Goal: Task Accomplishment & Management: Use online tool/utility

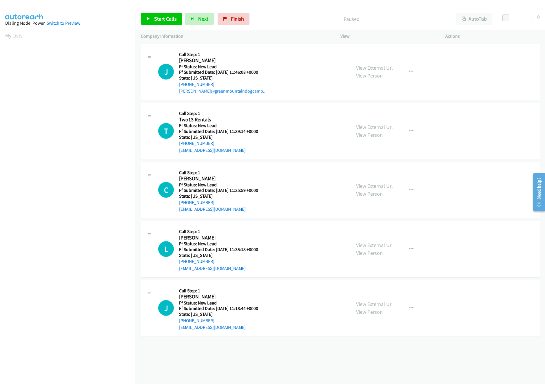
click at [372, 182] on link "View External Url" at bounding box center [374, 185] width 37 height 7
click at [378, 126] on link "View External Url" at bounding box center [374, 127] width 37 height 7
click at [380, 69] on link "View External Url" at bounding box center [374, 67] width 37 height 7
click at [153, 17] on link "Start Calls" at bounding box center [161, 19] width 41 height 12
click at [370, 244] on link "View External Url" at bounding box center [374, 245] width 37 height 7
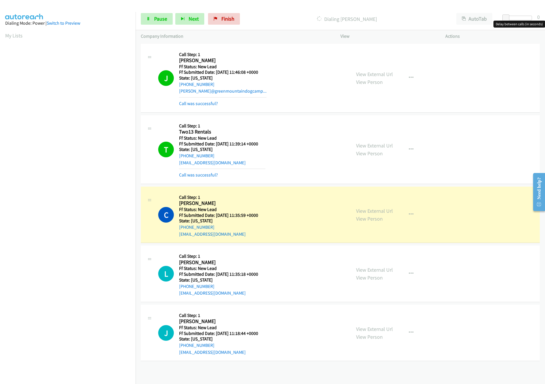
drag, startPoint x: 505, startPoint y: 14, endPoint x: 517, endPoint y: 18, distance: 12.7
click at [517, 18] on div "Start Calls Pause Next Finish Dialing Cynthia Poland AutoTab AutoTab 0" at bounding box center [341, 19] width 410 height 22
click at [516, 18] on div at bounding box center [516, 18] width 27 height 5
click at [517, 18] on span at bounding box center [514, 17] width 7 height 7
click at [519, 18] on div at bounding box center [516, 18] width 27 height 5
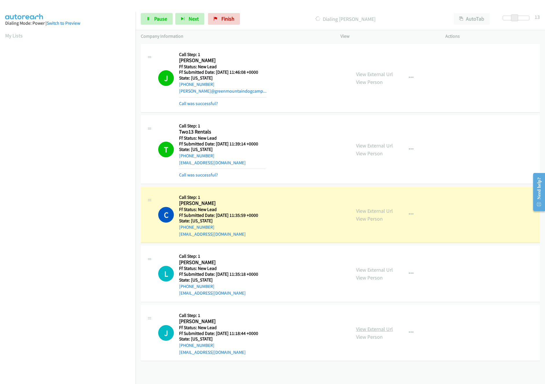
click at [370, 328] on link "View External Url" at bounding box center [374, 328] width 37 height 7
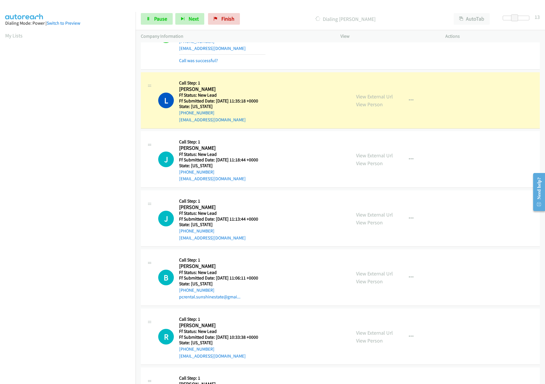
scroll to position [238, 0]
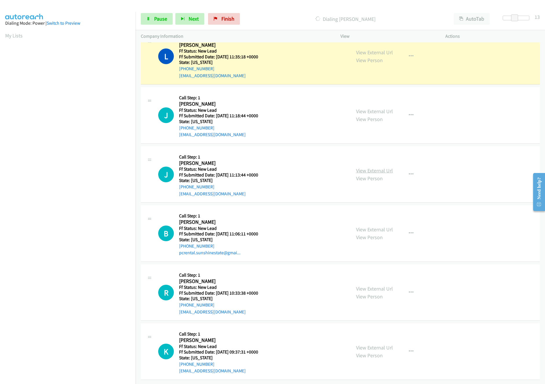
click at [379, 167] on link "View External Url" at bounding box center [374, 170] width 37 height 7
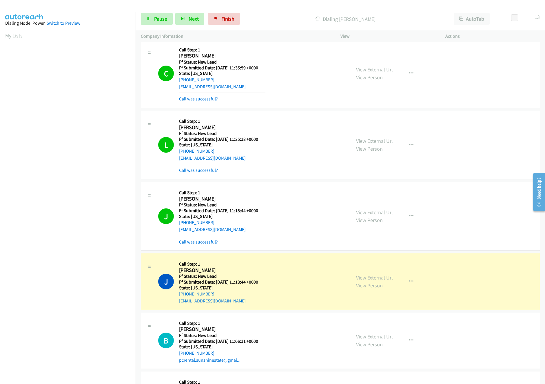
scroll to position [146, 0]
click at [201, 171] on link "Call was successful?" at bounding box center [198, 171] width 39 height 6
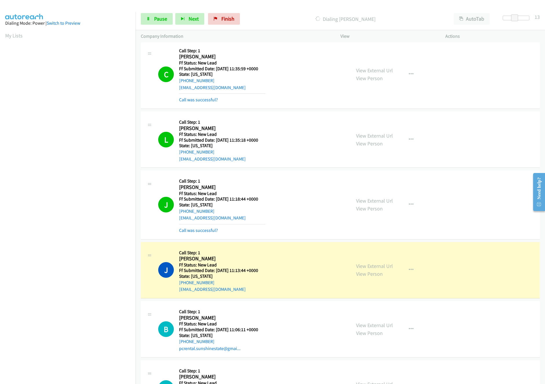
scroll to position [251, 0]
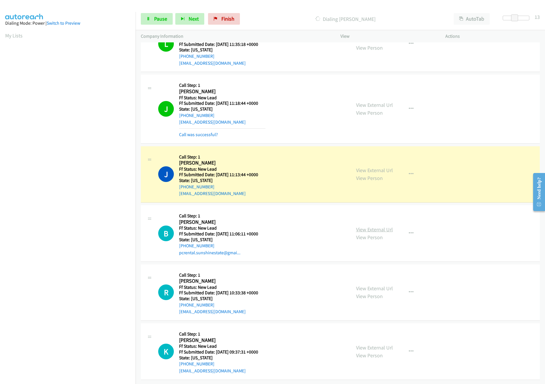
click at [375, 226] on link "View External Url" at bounding box center [374, 229] width 37 height 7
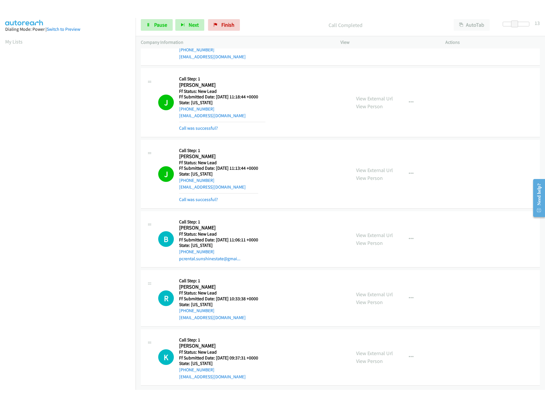
scroll to position [263, 0]
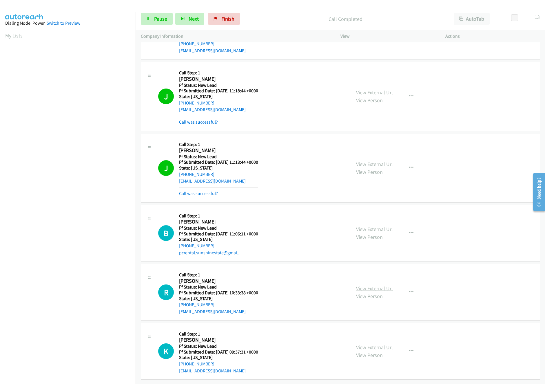
click at [377, 285] on link "View External Url" at bounding box center [374, 288] width 37 height 7
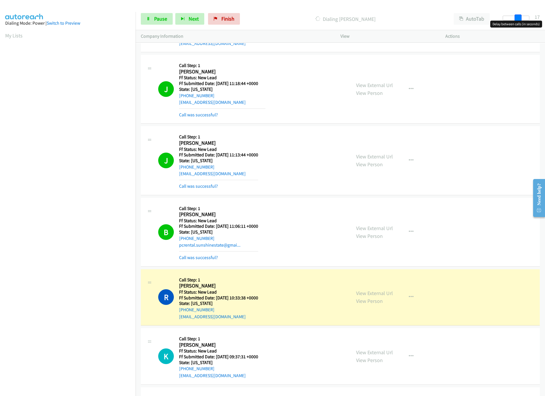
drag, startPoint x: 517, startPoint y: 17, endPoint x: 551, endPoint y: 19, distance: 34.3
click at [545, 19] on html "Start Calls Pause Next Finish Dialing Rey Detorio AutoTab AutoTab 17 Company In…" at bounding box center [272, 14] width 545 height 28
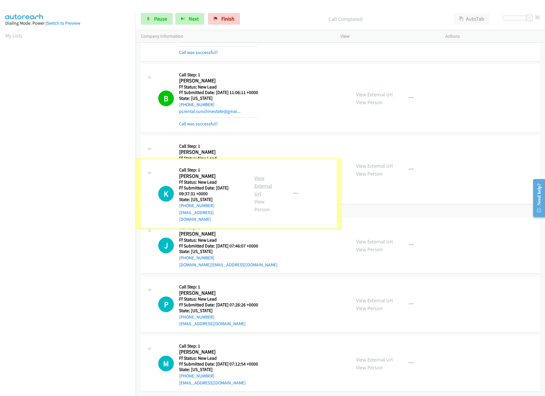
scroll to position [454, 0]
click at [272, 176] on link "View External Url" at bounding box center [264, 186] width 18 height 22
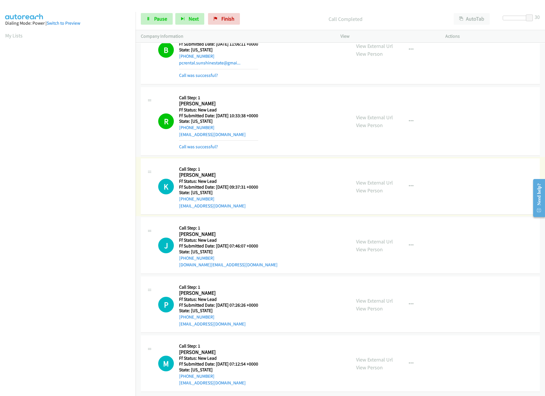
click at [383, 179] on link "View External Url" at bounding box center [374, 182] width 37 height 7
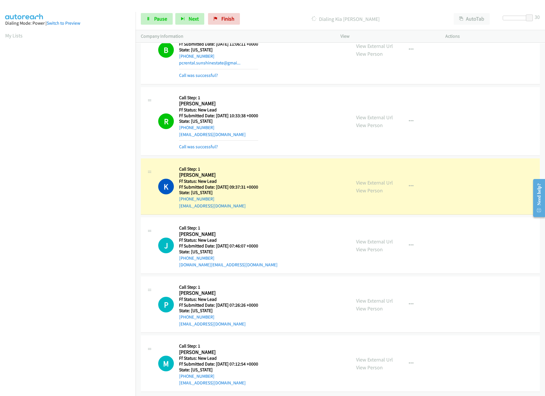
click at [168, 25] on div "Start Calls Pause Next Finish Dialing Kia Stanback AutoTab AutoTab 30" at bounding box center [341, 19] width 410 height 22
click at [168, 26] on div "Start Calls Pause Next Finish Dialing Kia Stanback AutoTab AutoTab 30" at bounding box center [341, 19] width 410 height 22
click at [167, 20] on link "Pause" at bounding box center [157, 19] width 32 height 12
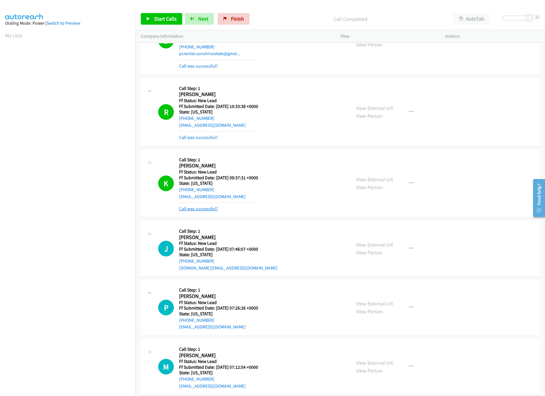
click at [202, 210] on link "Call was successful?" at bounding box center [198, 209] width 39 height 6
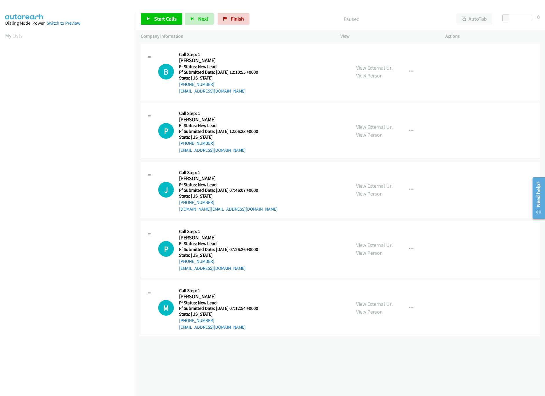
click at [372, 66] on link "View External Url" at bounding box center [374, 67] width 37 height 7
click at [371, 125] on link "View External Url" at bounding box center [374, 127] width 37 height 7
drag, startPoint x: 368, startPoint y: 184, endPoint x: 364, endPoint y: 185, distance: 4.6
click at [368, 184] on link "View External Url" at bounding box center [374, 185] width 37 height 7
click at [368, 246] on link "View External Url" at bounding box center [374, 245] width 37 height 7
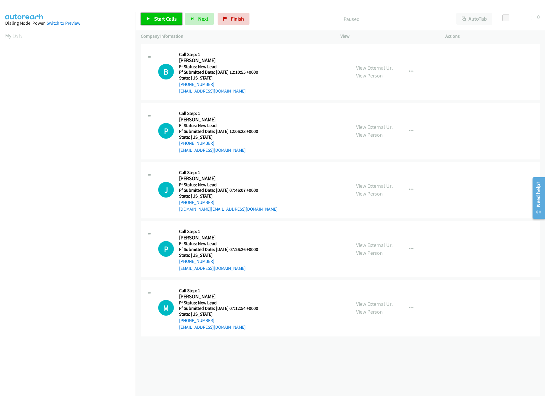
click at [163, 20] on span "Start Calls" at bounding box center [165, 18] width 23 height 7
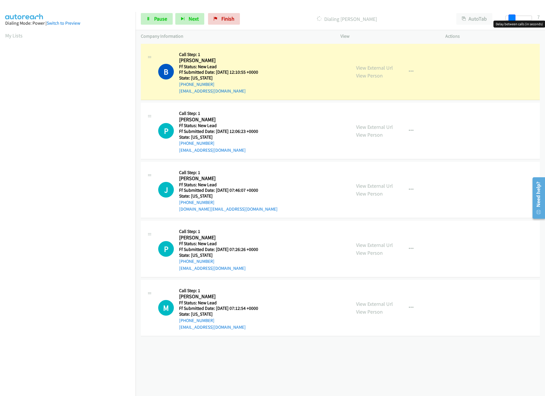
drag, startPoint x: 505, startPoint y: 15, endPoint x: 511, endPoint y: 16, distance: 5.6
click at [511, 16] on span at bounding box center [512, 17] width 7 height 7
click at [163, 21] on span "Pause" at bounding box center [160, 18] width 13 height 7
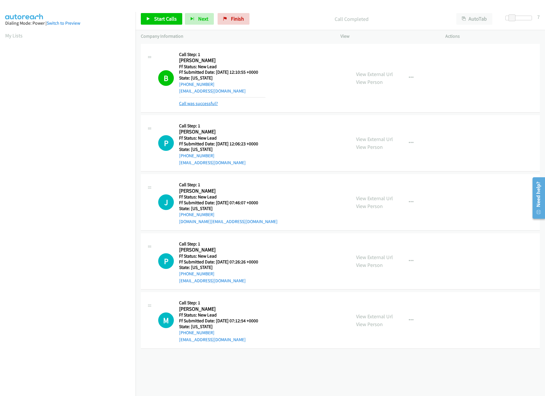
click at [210, 106] on link "Call was successful?" at bounding box center [198, 104] width 39 height 6
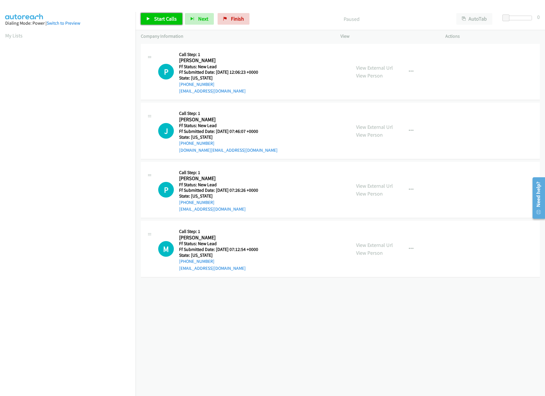
click at [161, 23] on link "Start Calls" at bounding box center [161, 19] width 41 height 12
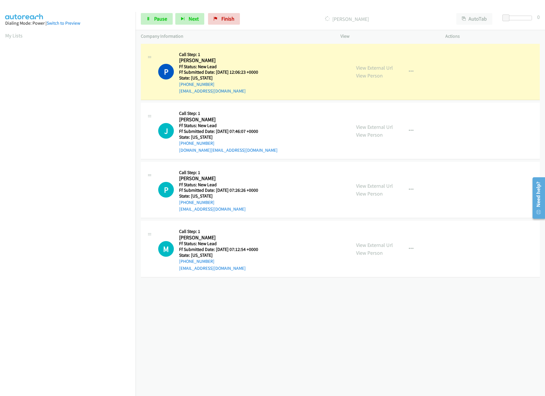
click at [341, 318] on div "+1 415-964-1034 Call failed - Please reload the list and try again The Callbar …" at bounding box center [341, 218] width 410 height 353
drag, startPoint x: 506, startPoint y: 18, endPoint x: 512, endPoint y: 18, distance: 5.5
click at [512, 18] on span at bounding box center [511, 17] width 7 height 7
click at [366, 184] on link "View External Url" at bounding box center [374, 185] width 37 height 7
click at [386, 242] on link "View External Url" at bounding box center [374, 245] width 37 height 7
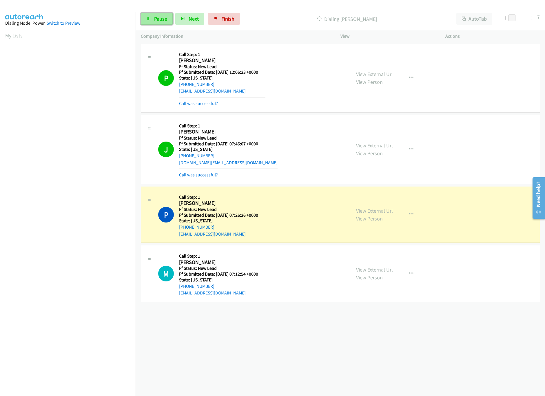
click at [163, 18] on span "Pause" at bounding box center [160, 18] width 13 height 7
click at [293, 362] on div "+1 415-964-1034 Call failed - Please reload the list and try again The Callbar …" at bounding box center [341, 218] width 410 height 353
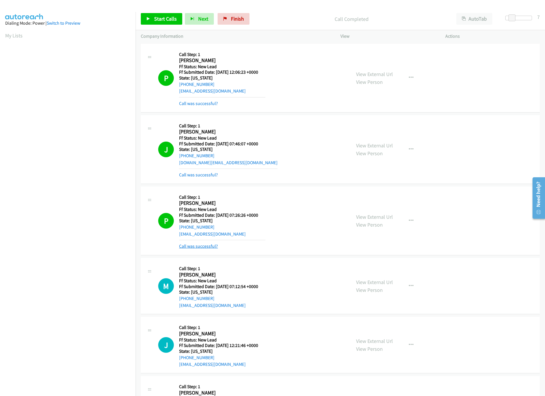
click at [203, 246] on link "Call was successful?" at bounding box center [198, 246] width 39 height 6
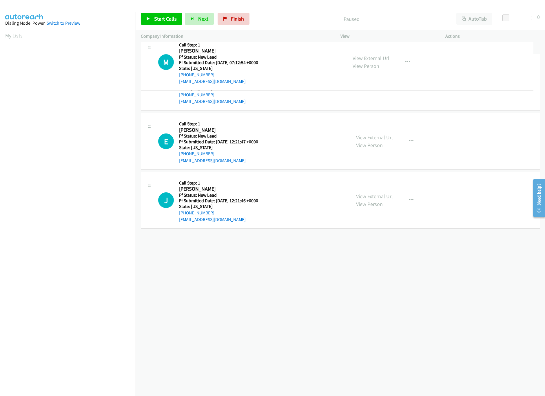
drag, startPoint x: 283, startPoint y: 195, endPoint x: 304, endPoint y: 36, distance: 160.7
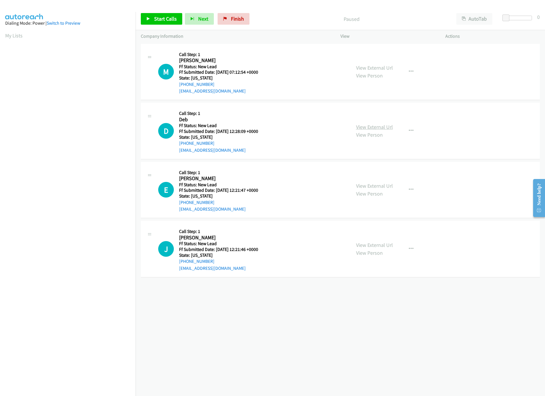
click at [372, 126] on link "View External Url" at bounding box center [374, 127] width 37 height 7
click at [389, 187] on link "View External Url" at bounding box center [374, 185] width 37 height 7
click at [377, 240] on div "View External Url View Person View External Url Email Schedule/Manage Callback …" at bounding box center [406, 249] width 110 height 46
click at [376, 243] on link "View External Url" at bounding box center [374, 245] width 37 height 7
click at [354, 340] on div "+1 415-964-1034 Call failed - Please reload the list and try again The Callbar …" at bounding box center [341, 218] width 410 height 353
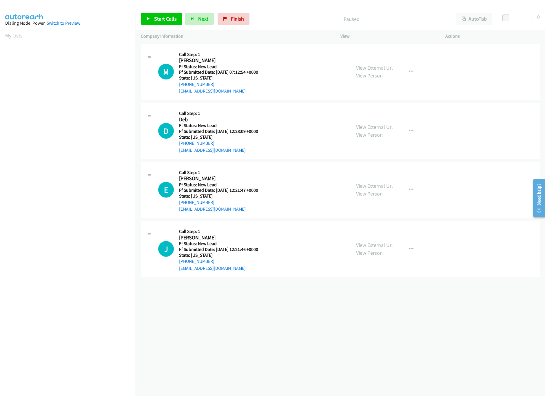
click at [364, 323] on div "+1 415-964-1034 Call failed - Please reload the list and try again The Callbar …" at bounding box center [341, 218] width 410 height 353
click at [164, 16] on span "Start Calls" at bounding box center [165, 18] width 23 height 7
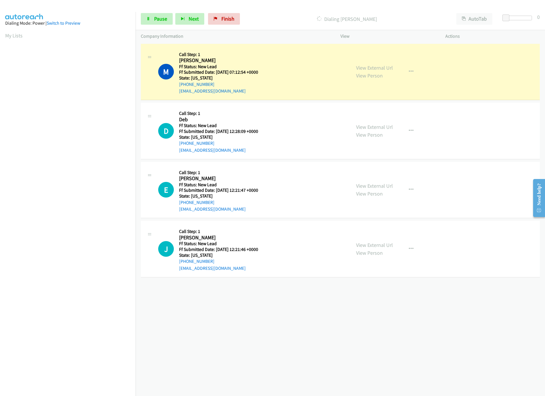
click at [309, 324] on div "+1 415-964-1034 Call failed - Please reload the list and try again The Callbar …" at bounding box center [341, 218] width 410 height 353
drag, startPoint x: 507, startPoint y: 17, endPoint x: 513, endPoint y: 17, distance: 5.5
click at [513, 17] on span at bounding box center [512, 17] width 7 height 7
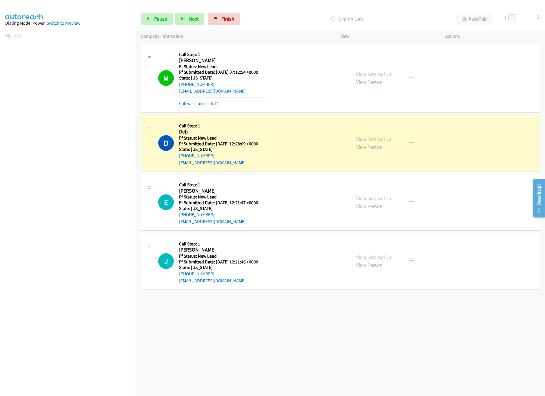
click at [286, 340] on div "+1 415-964-1034 Call failed - Please reload the list and try again The Callbar …" at bounding box center [341, 218] width 410 height 353
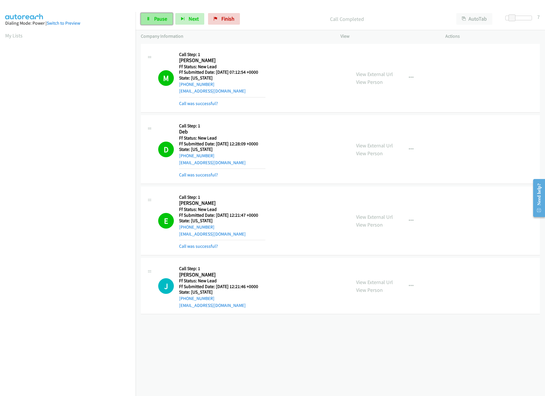
click at [156, 17] on span "Pause" at bounding box center [160, 18] width 13 height 7
click at [156, 17] on span "Start Calls" at bounding box center [165, 18] width 23 height 7
drag, startPoint x: 514, startPoint y: 18, endPoint x: 465, endPoint y: 22, distance: 48.9
click at [465, 22] on div "Start Calls Pause Next Finish Started AutoTab AutoTab 0" at bounding box center [341, 19] width 410 height 22
click at [286, 32] on div "Company Information" at bounding box center [236, 36] width 200 height 12
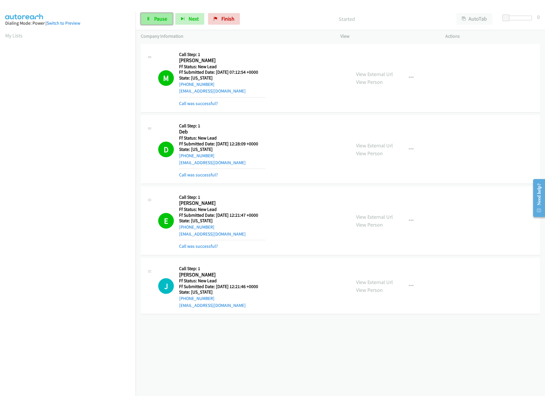
click at [144, 21] on link "Pause" at bounding box center [157, 19] width 32 height 12
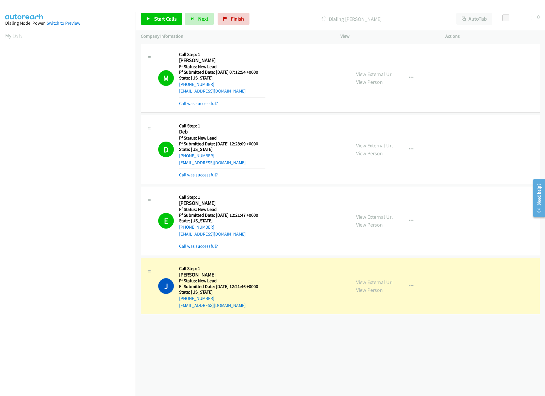
click at [279, 365] on div "+1 415-964-1034 Call failed - Please reload the list and try again The Callbar …" at bounding box center [341, 218] width 410 height 353
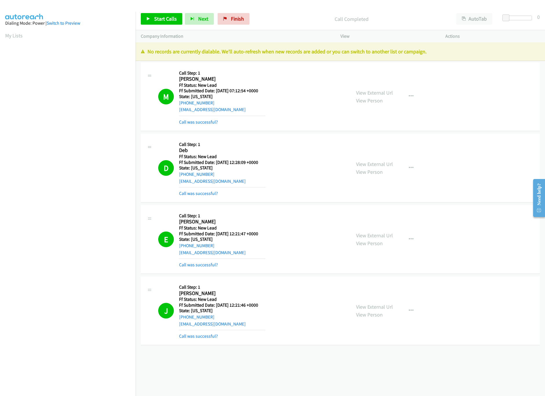
drag, startPoint x: 211, startPoint y: 358, endPoint x: 223, endPoint y: 320, distance: 39.9
click at [211, 358] on div "+1 415-964-1034 Call failed - Please reload the list and try again The Callbar …" at bounding box center [341, 218] width 410 height 353
click at [237, 10] on div "Start Calls Pause Next Finish Call Completed AutoTab AutoTab 0" at bounding box center [341, 19] width 410 height 22
click at [237, 23] on link "Finish" at bounding box center [234, 19] width 32 height 12
click at [306, 24] on div "Call Completed" at bounding box center [351, 19] width 199 height 12
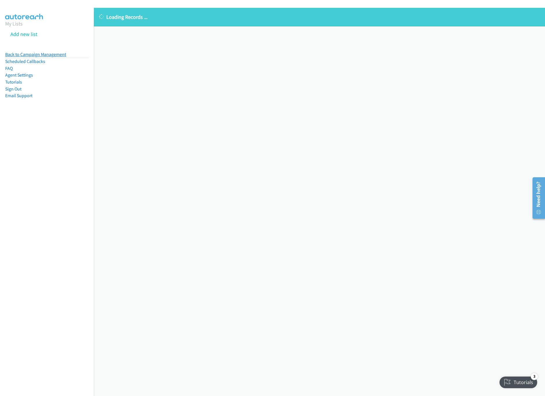
click at [58, 53] on link "Back to Campaign Management" at bounding box center [35, 55] width 61 height 6
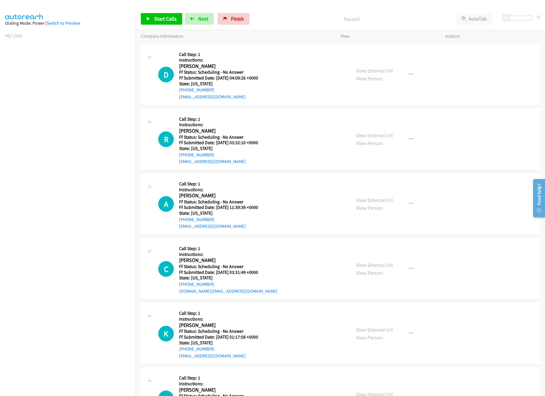
scroll to position [0, 2]
click at [157, 20] on span "Start Calls" at bounding box center [165, 18] width 23 height 7
click at [374, 73] on link "View External Url" at bounding box center [374, 70] width 37 height 7
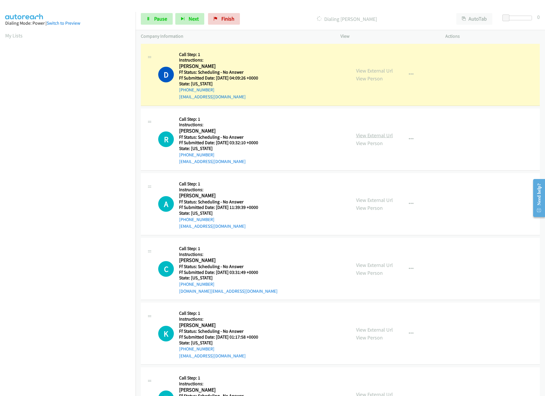
click at [375, 133] on link "View External Url" at bounding box center [374, 135] width 37 height 7
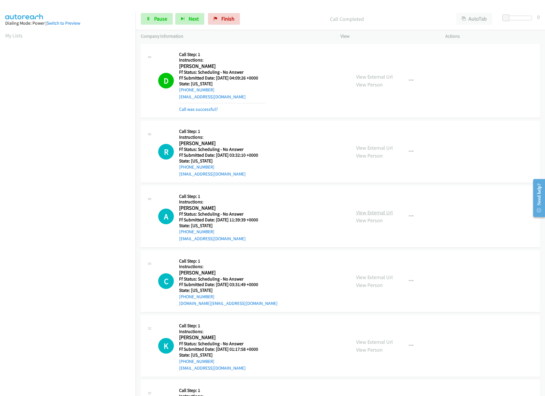
click at [365, 207] on div "View External Url View Person View External Url Email Schedule/Manage Callback …" at bounding box center [406, 216] width 110 height 51
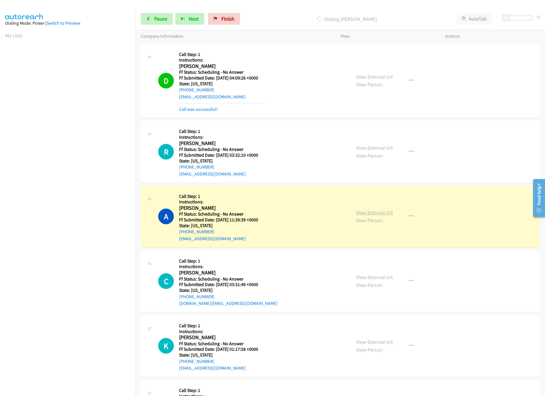
click at [365, 211] on link "View External Url" at bounding box center [374, 212] width 37 height 7
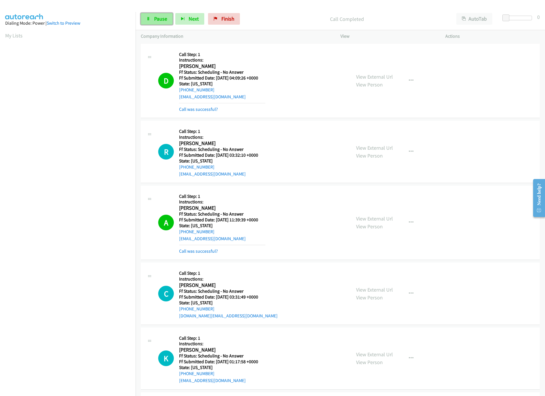
click at [154, 15] on link "Pause" at bounding box center [157, 19] width 32 height 12
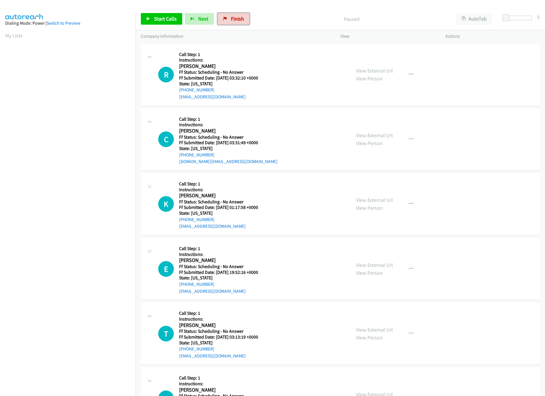
click at [239, 19] on span "Finish" at bounding box center [237, 18] width 13 height 7
drag, startPoint x: 371, startPoint y: 136, endPoint x: 366, endPoint y: 125, distance: 11.3
click at [371, 136] on link "View External Url" at bounding box center [374, 135] width 37 height 7
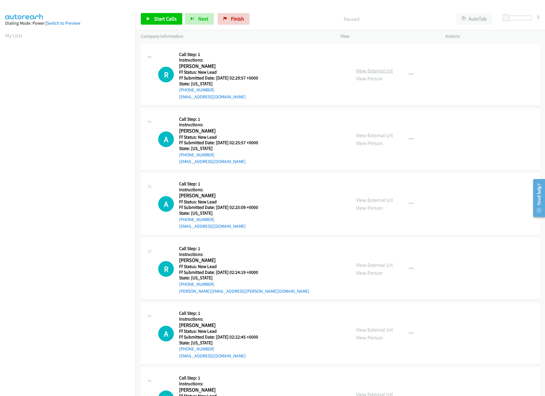
click at [368, 72] on link "View External Url" at bounding box center [374, 70] width 37 height 7
click at [159, 16] on span "Start Calls" at bounding box center [165, 18] width 23 height 7
click at [381, 199] on link "View External Url" at bounding box center [374, 200] width 37 height 7
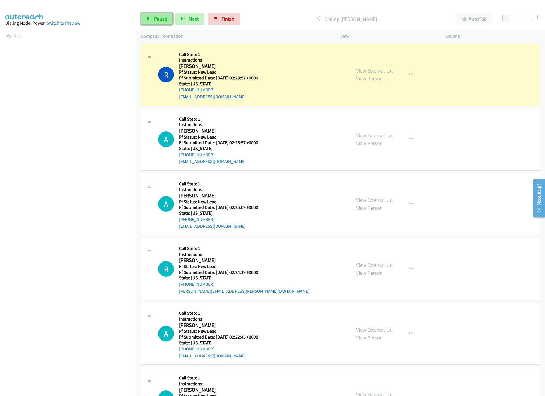
click at [150, 17] on link "Pause" at bounding box center [157, 19] width 32 height 12
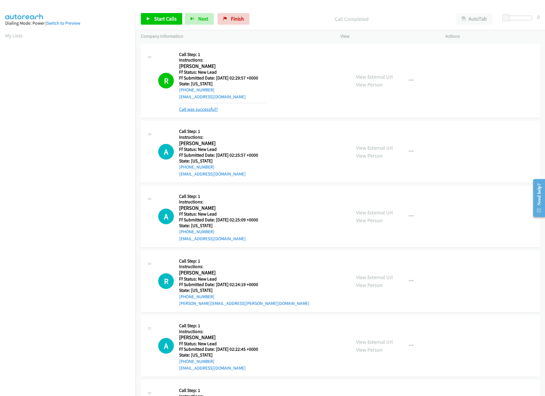
click at [191, 110] on link "Call was successful?" at bounding box center [198, 109] width 39 height 6
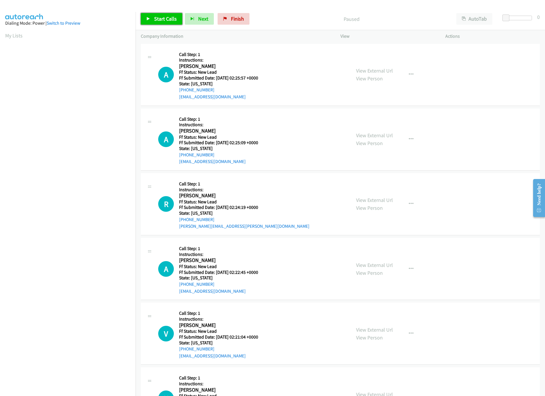
click at [165, 21] on span "Start Calls" at bounding box center [165, 18] width 23 height 7
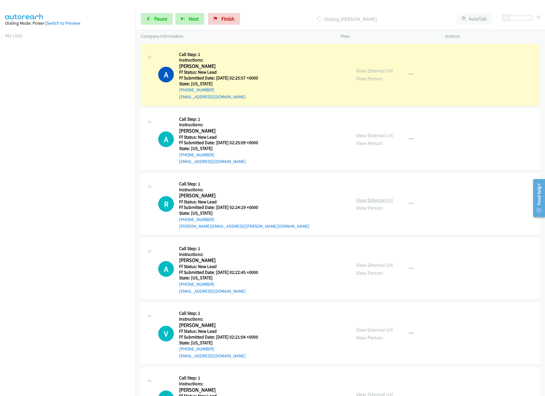
click at [384, 201] on link "View External Url" at bounding box center [374, 200] width 37 height 7
drag, startPoint x: 508, startPoint y: 17, endPoint x: 511, endPoint y: 17, distance: 3.0
click at [511, 17] on span at bounding box center [509, 17] width 7 height 7
click at [371, 265] on link "View External Url" at bounding box center [374, 265] width 37 height 7
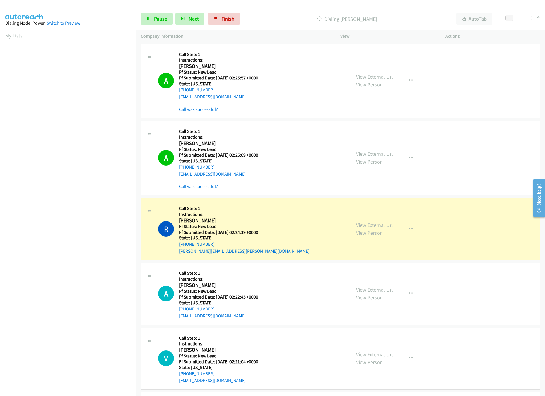
scroll to position [116, 0]
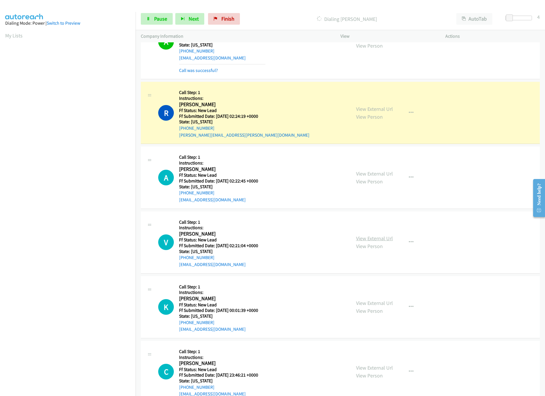
click at [378, 238] on link "View External Url" at bounding box center [374, 238] width 37 height 7
click at [153, 16] on link "Pause" at bounding box center [157, 19] width 32 height 12
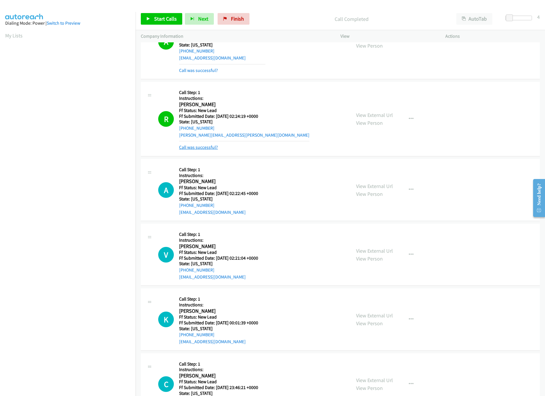
click at [188, 150] on link "Call was successful?" at bounding box center [198, 147] width 39 height 6
click at [202, 147] on link "Call was successful?" at bounding box center [198, 147] width 39 height 6
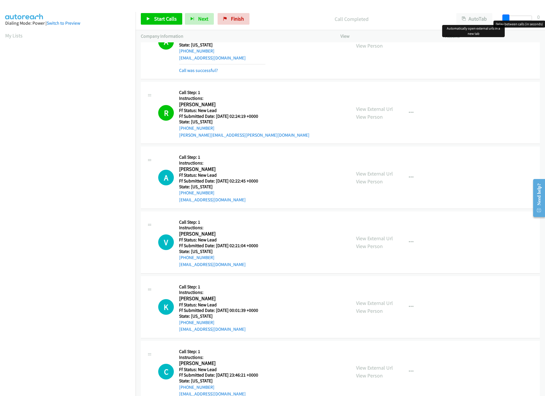
drag, startPoint x: 509, startPoint y: 19, endPoint x: 440, endPoint y: 23, distance: 68.8
click at [440, 23] on div "Start Calls Pause Next Finish Call Completed AutoTab AutoTab 0" at bounding box center [341, 19] width 410 height 22
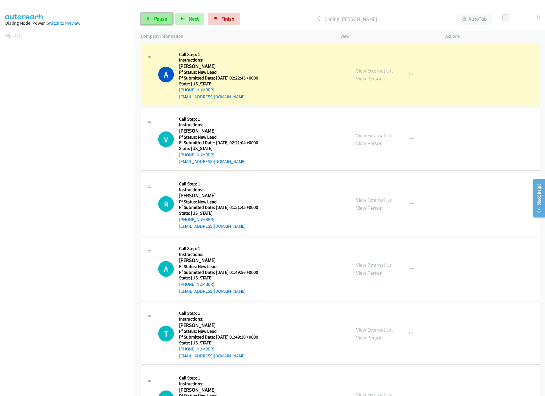
click at [159, 20] on span "Pause" at bounding box center [160, 18] width 13 height 7
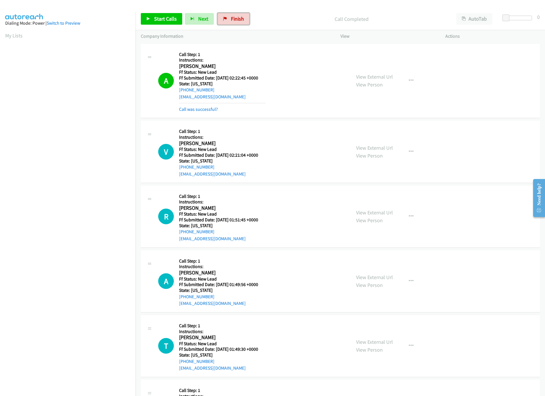
drag, startPoint x: 233, startPoint y: 16, endPoint x: 299, endPoint y: 31, distance: 67.3
click at [233, 16] on span "Finish" at bounding box center [237, 18] width 13 height 7
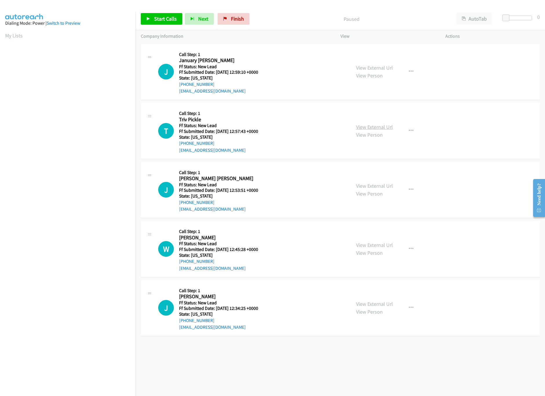
click at [366, 128] on link "View External Url" at bounding box center [374, 127] width 37 height 7
click at [380, 70] on link "View External Url" at bounding box center [374, 67] width 37 height 7
click at [148, 18] on icon at bounding box center [148, 19] width 4 height 4
click at [378, 190] on div "View External Url View Person" at bounding box center [374, 190] width 37 height 16
click at [377, 190] on div "View External Url View Person" at bounding box center [374, 190] width 37 height 16
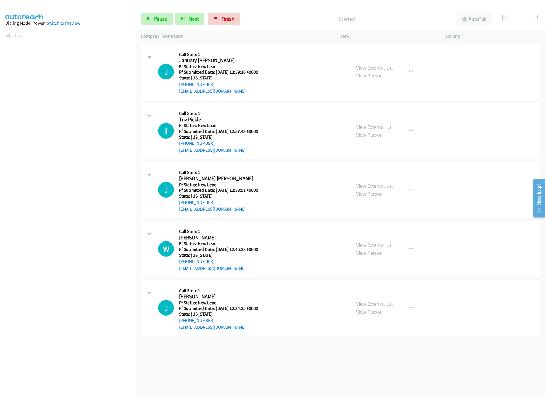
click at [382, 184] on link "View External Url" at bounding box center [374, 185] width 37 height 7
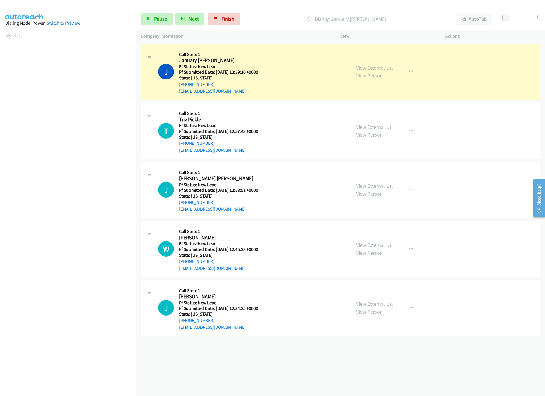
click at [376, 243] on link "View External Url" at bounding box center [374, 245] width 37 height 7
drag, startPoint x: 506, startPoint y: 18, endPoint x: 511, endPoint y: 18, distance: 5.3
click at [511, 18] on span at bounding box center [507, 17] width 7 height 7
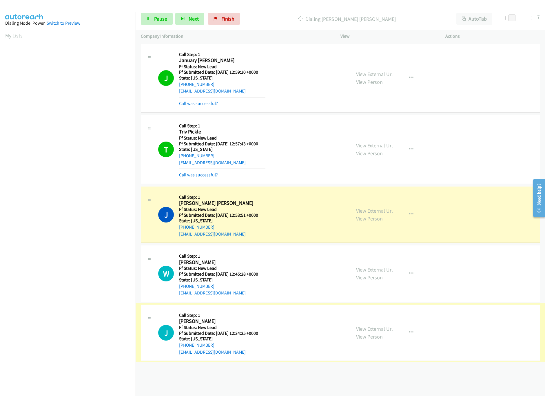
click at [367, 335] on link "View Person" at bounding box center [369, 336] width 27 height 7
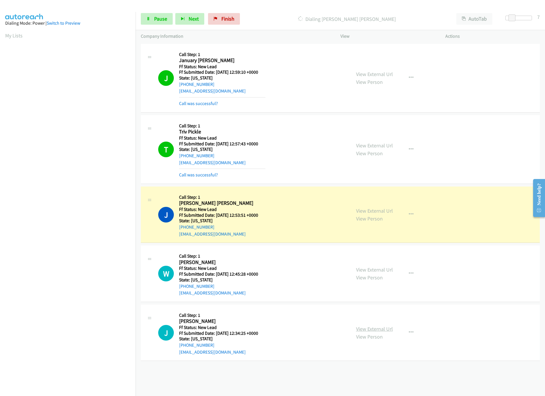
click at [368, 330] on link "View External Url" at bounding box center [374, 328] width 37 height 7
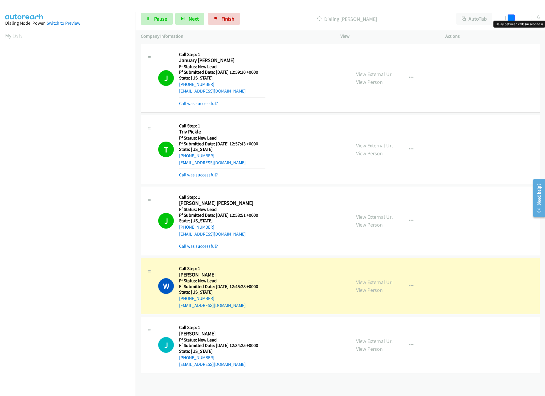
click at [512, 20] on body "Start Calls Pause Next Finish Dialing William Yakoumis AutoTab AutoTab 6 Compan…" at bounding box center [272, 14] width 545 height 28
click at [510, 19] on span at bounding box center [509, 17] width 7 height 7
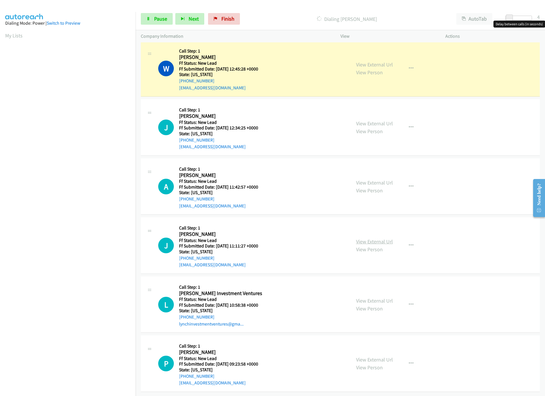
click at [371, 238] on link "View External Url" at bounding box center [374, 241] width 37 height 7
click at [381, 179] on link "View External Url" at bounding box center [374, 182] width 37 height 7
drag, startPoint x: 507, startPoint y: 19, endPoint x: 511, endPoint y: 19, distance: 3.2
click at [511, 19] on span at bounding box center [513, 17] width 7 height 7
drag, startPoint x: 161, startPoint y: 24, endPoint x: 158, endPoint y: 17, distance: 7.7
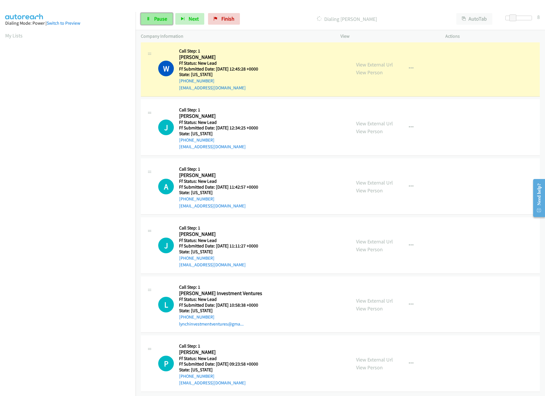
click at [160, 23] on link "Pause" at bounding box center [157, 19] width 32 height 12
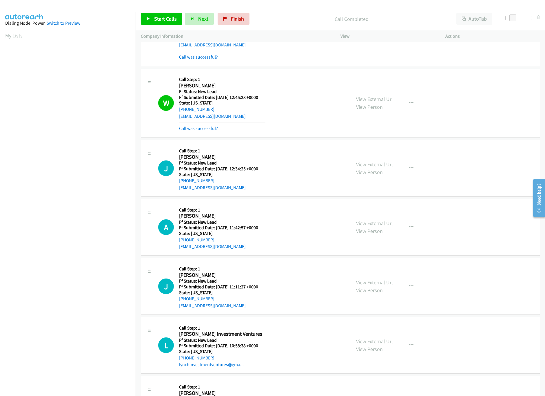
scroll to position [122, 0]
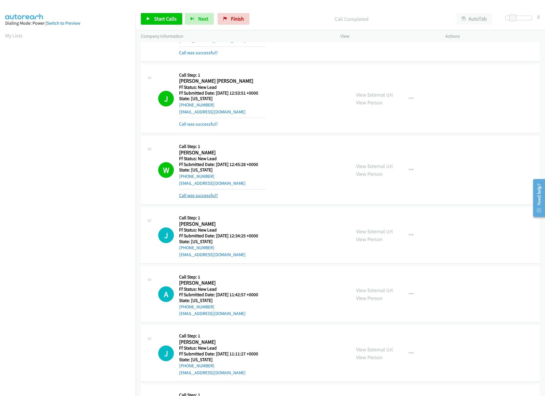
click at [192, 198] on link "Call was successful?" at bounding box center [198, 196] width 39 height 6
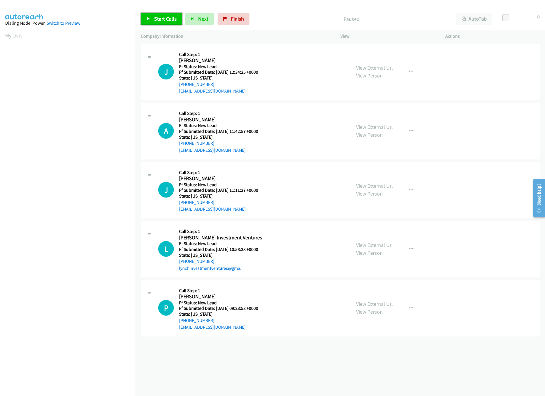
click at [174, 22] on span "Start Calls" at bounding box center [165, 18] width 23 height 7
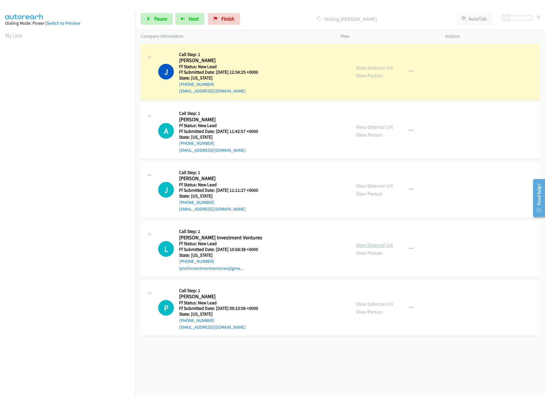
click at [367, 244] on link "View External Url" at bounding box center [374, 245] width 37 height 7
click at [368, 304] on link "View External Url" at bounding box center [374, 303] width 37 height 7
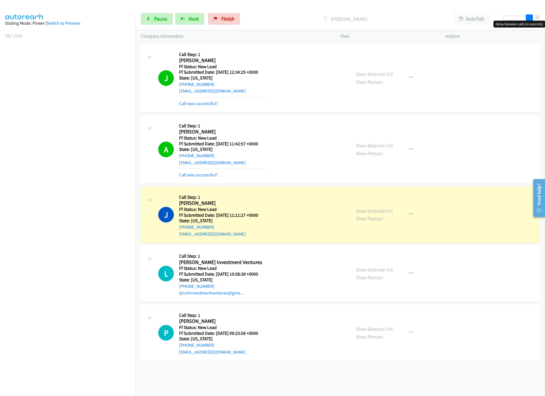
drag, startPoint x: 507, startPoint y: 17, endPoint x: 543, endPoint y: 17, distance: 35.4
click at [543, 17] on div "Start Calls Pause Next Finish Dialing [PERSON_NAME] AutoTab AutoTab 30" at bounding box center [341, 19] width 410 height 22
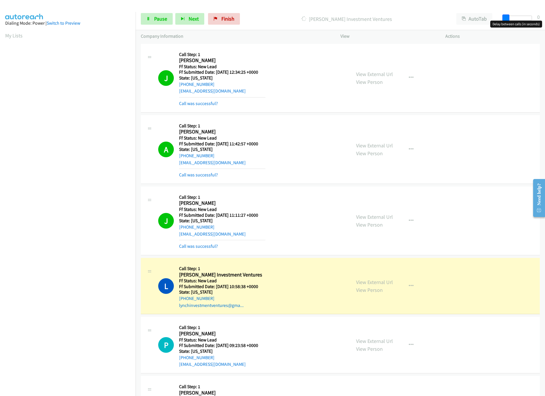
drag, startPoint x: 530, startPoint y: 16, endPoint x: 494, endPoint y: 22, distance: 36.1
click at [494, 22] on body "Start Calls Pause Next Finish [PERSON_NAME] Investment Ventures AutoTab AutoTab…" at bounding box center [272, 14] width 545 height 28
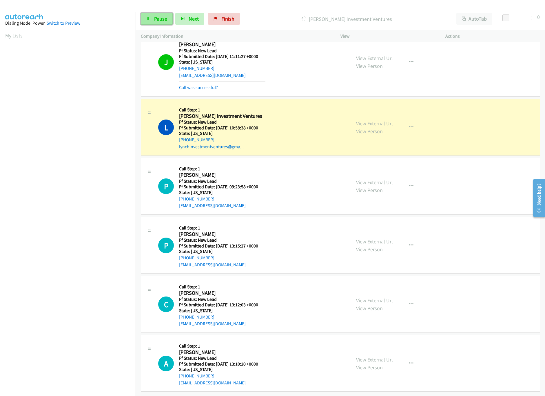
click at [159, 19] on span "Pause" at bounding box center [160, 18] width 13 height 7
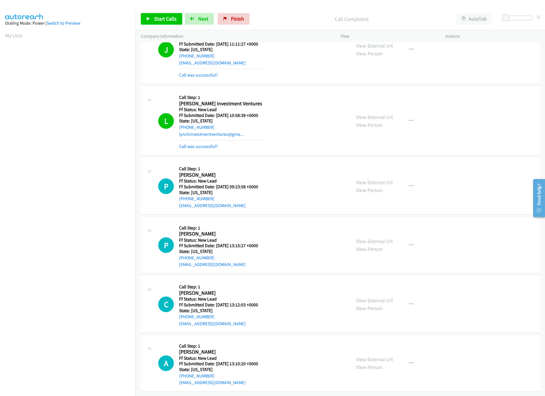
scroll to position [179, 0]
click at [381, 297] on link "View External Url" at bounding box center [374, 300] width 37 height 7
click at [376, 229] on div "View External Url View Person View External Url Email Schedule/Manage Callback …" at bounding box center [406, 245] width 110 height 46
click at [376, 237] on div "View External Url View Person" at bounding box center [374, 245] width 37 height 16
click at [376, 238] on link "View External Url" at bounding box center [374, 241] width 37 height 7
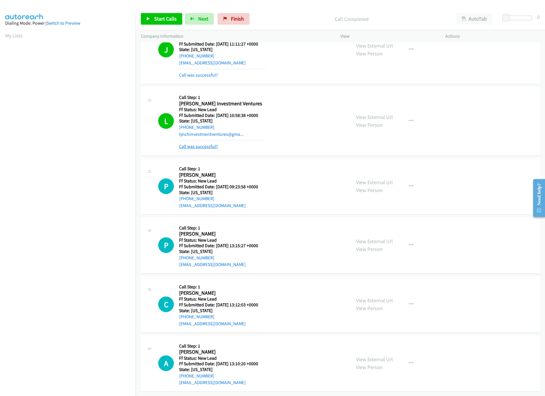
click at [192, 144] on link "Call was successful?" at bounding box center [198, 147] width 39 height 6
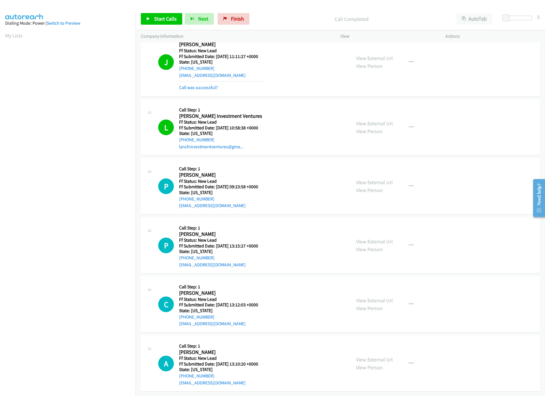
scroll to position [166, 0]
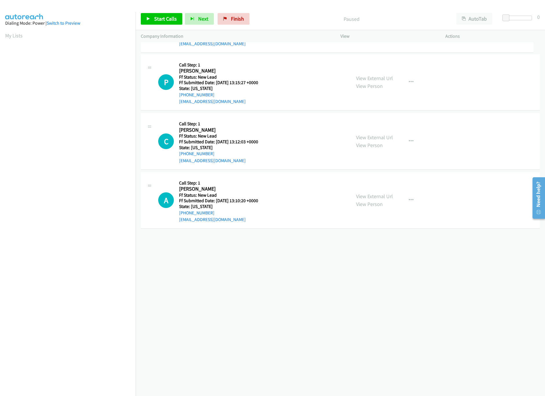
drag, startPoint x: 257, startPoint y: 254, endPoint x: 276, endPoint y: 20, distance: 234.8
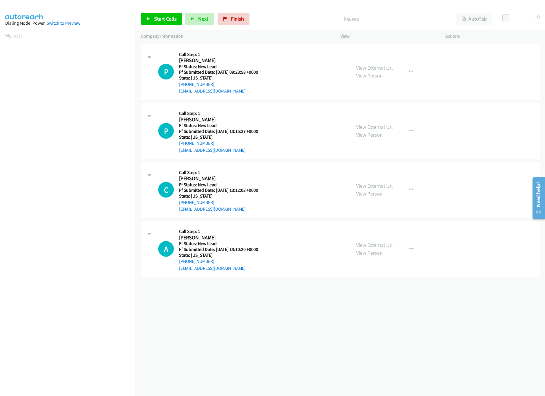
click at [163, 26] on div "Start Calls Pause Next Finish Paused AutoTab AutoTab 0" at bounding box center [341, 19] width 410 height 22
click at [163, 21] on span "Start Calls" at bounding box center [165, 18] width 23 height 7
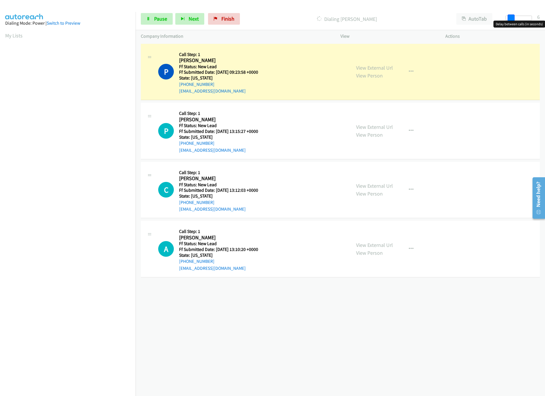
drag, startPoint x: 507, startPoint y: 16, endPoint x: 512, endPoint y: 16, distance: 5.2
click at [512, 16] on span at bounding box center [511, 17] width 7 height 7
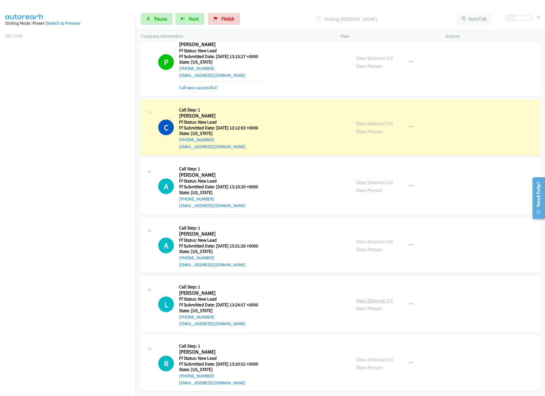
scroll to position [95, 0]
click at [375, 297] on link "View External Url" at bounding box center [374, 300] width 37 height 7
click at [384, 238] on link "View External Url" at bounding box center [374, 241] width 37 height 7
click at [377, 179] on link "View External Url" at bounding box center [374, 182] width 37 height 7
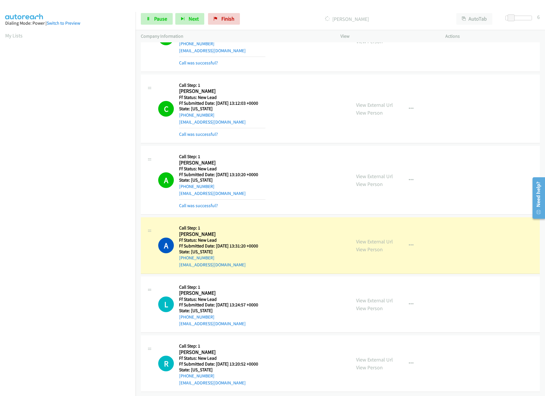
scroll to position [120, 0]
click at [374, 356] on link "View External Url" at bounding box center [374, 359] width 37 height 7
click at [160, 22] on link "Pause" at bounding box center [157, 19] width 32 height 12
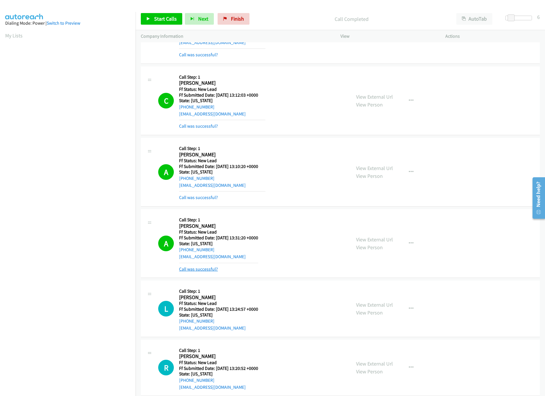
click at [202, 270] on link "Call was successful?" at bounding box center [198, 269] width 39 height 6
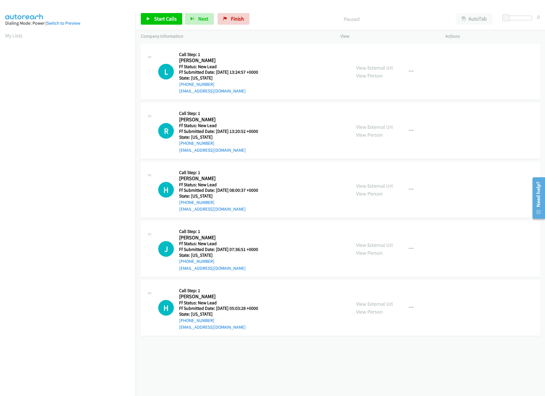
click at [206, 370] on div "[PHONE_NUMBER] Call failed - Please reload the list and try again The Callbar F…" at bounding box center [341, 218] width 410 height 353
click at [146, 21] on link "Start Calls" at bounding box center [161, 19] width 41 height 12
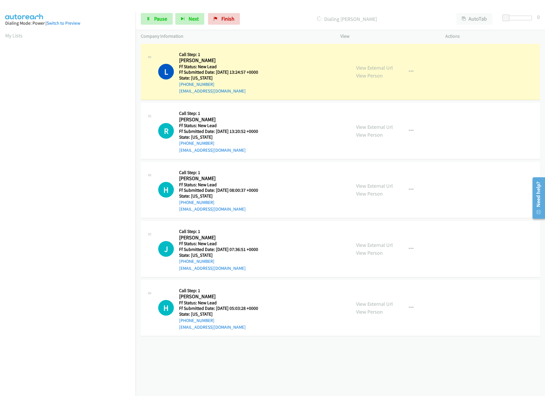
click at [273, 364] on div "[PHONE_NUMBER] Call failed - Please reload the list and try again The Callbar F…" at bounding box center [341, 218] width 410 height 353
click at [223, 360] on div "[PHONE_NUMBER] Call failed - Please reload the list and try again The Callbar F…" at bounding box center [341, 218] width 410 height 353
click at [378, 188] on link "View External Url" at bounding box center [374, 185] width 37 height 7
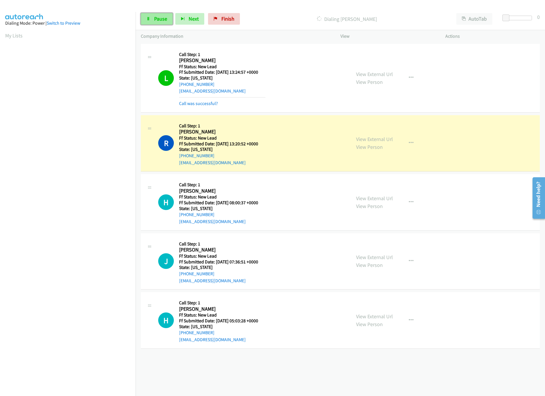
click at [164, 18] on span "Pause" at bounding box center [160, 18] width 13 height 7
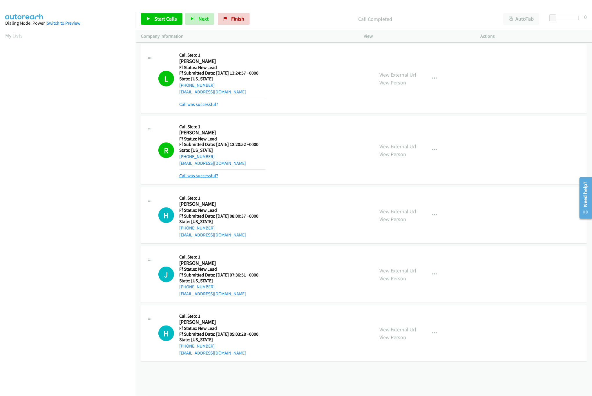
click at [200, 175] on link "Call was successful?" at bounding box center [198, 176] width 39 height 6
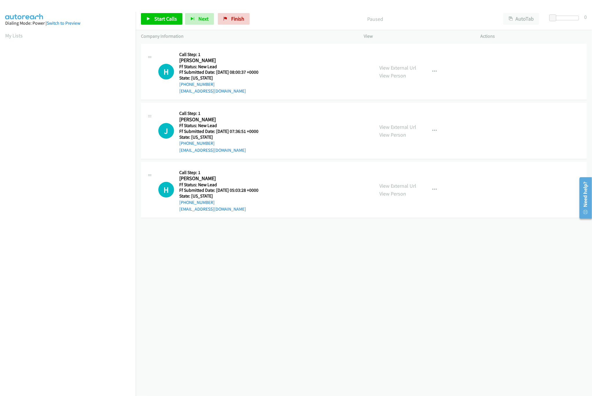
drag, startPoint x: 218, startPoint y: 279, endPoint x: 221, endPoint y: 259, distance: 20.2
click at [218, 279] on div "[PHONE_NUMBER] Call failed - Please reload the list and try again The Callbar F…" at bounding box center [364, 218] width 456 height 353
click at [412, 187] on link "View External Url" at bounding box center [398, 185] width 37 height 7
click at [404, 121] on div "View External Url View Person View External Url Email Schedule/Manage Callback …" at bounding box center [435, 131] width 122 height 46
click at [406, 124] on link "View External Url" at bounding box center [398, 127] width 37 height 7
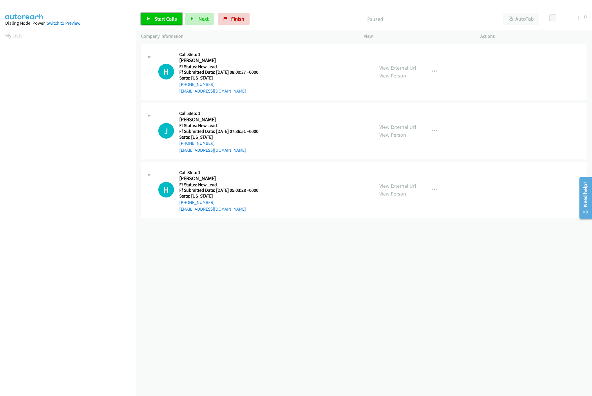
click at [173, 19] on span "Start Calls" at bounding box center [165, 18] width 23 height 7
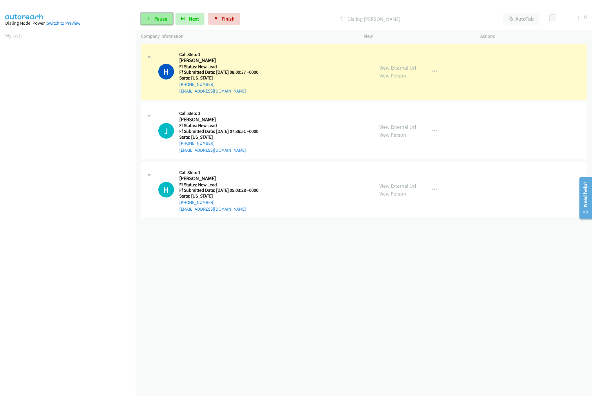
click at [156, 19] on span "Pause" at bounding box center [160, 18] width 13 height 7
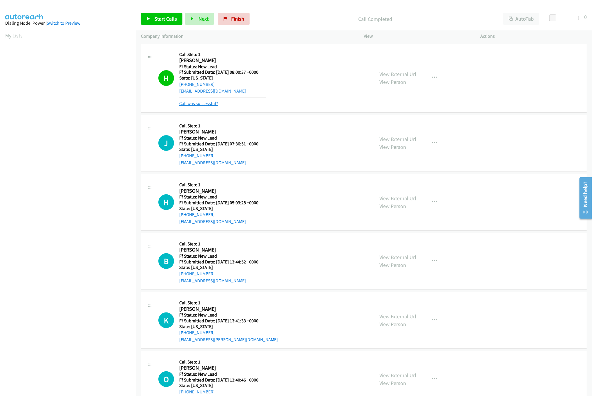
click at [204, 103] on link "Call was successful?" at bounding box center [198, 104] width 39 height 6
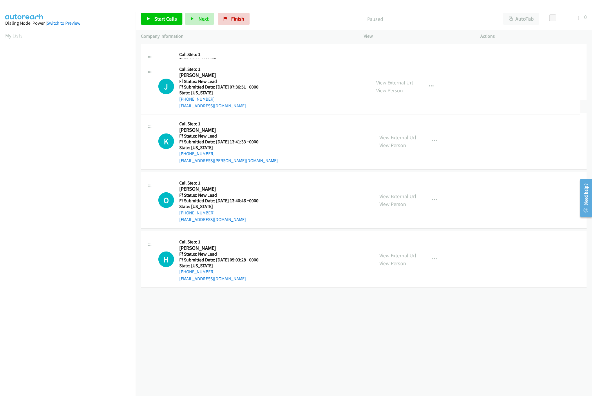
drag, startPoint x: 287, startPoint y: 250, endPoint x: 305, endPoint y: 65, distance: 185.9
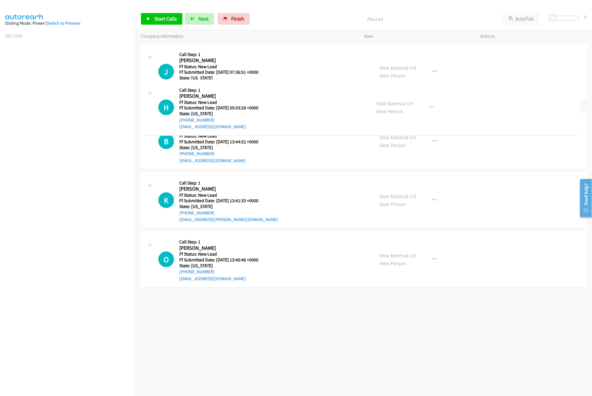
drag, startPoint x: 272, startPoint y: 309, endPoint x: 274, endPoint y: 108, distance: 200.9
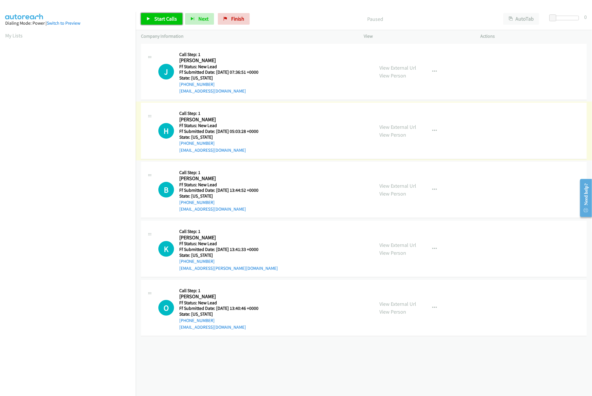
click at [172, 14] on link "Start Calls" at bounding box center [161, 19] width 41 height 12
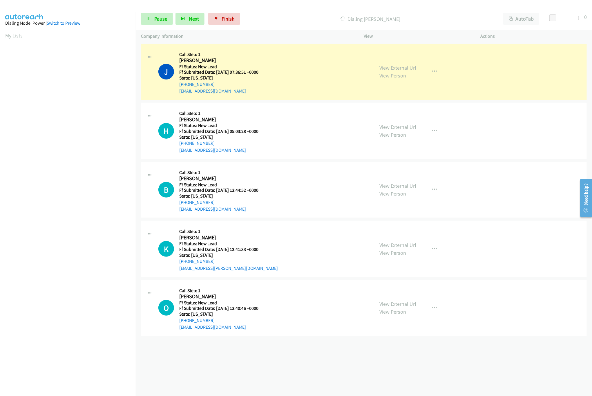
click at [387, 185] on link "View External Url" at bounding box center [398, 185] width 37 height 7
click at [398, 247] on link "View External Url" at bounding box center [398, 245] width 37 height 7
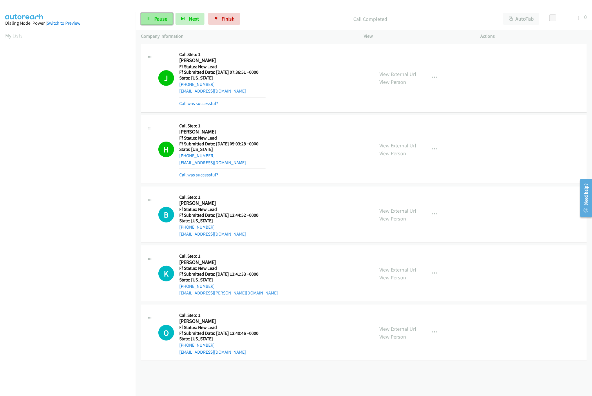
click at [155, 19] on span "Pause" at bounding box center [160, 18] width 13 height 7
click at [201, 175] on link "Call was successful?" at bounding box center [198, 175] width 39 height 6
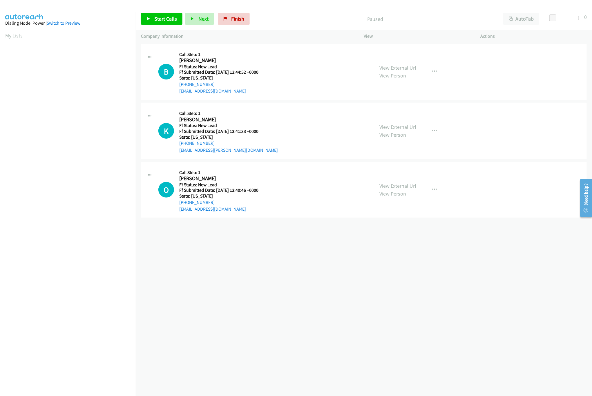
click at [222, 257] on div "[PHONE_NUMBER] Call failed - Please reload the list and try again The Callbar F…" at bounding box center [364, 218] width 456 height 353
click at [398, 185] on link "View External Url" at bounding box center [398, 185] width 37 height 7
click at [159, 16] on span "Start Calls" at bounding box center [165, 18] width 23 height 7
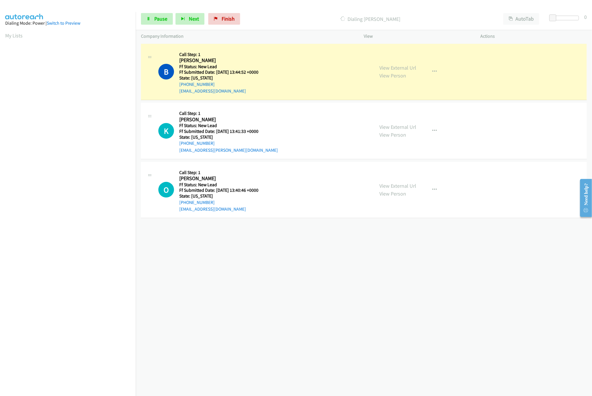
click at [255, 296] on div "[PHONE_NUMBER] Call failed - Please reload the list and try again The Callbar F…" at bounding box center [364, 218] width 456 height 353
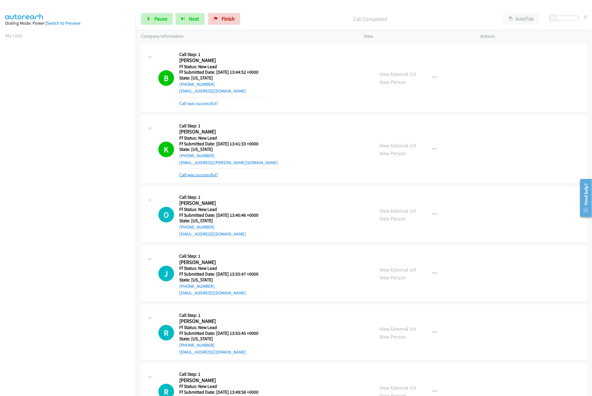
click at [209, 174] on link "Call was successful?" at bounding box center [198, 175] width 39 height 6
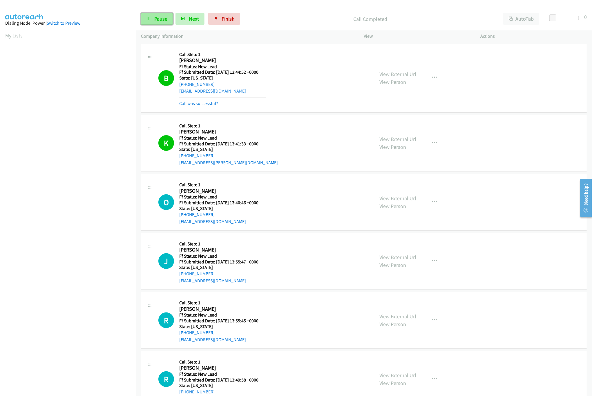
click at [151, 19] on link "Pause" at bounding box center [157, 19] width 32 height 12
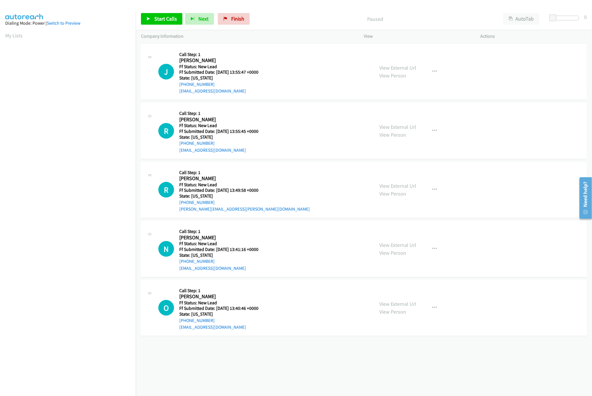
click at [421, 367] on div "[PHONE_NUMBER] Call failed - Please reload the list and try again The Callbar F…" at bounding box center [364, 218] width 456 height 353
click at [279, 366] on div "[PHONE_NUMBER] Call failed - Please reload the list and try again The Callbar F…" at bounding box center [364, 218] width 456 height 353
click at [231, 19] on span "Finish" at bounding box center [237, 18] width 13 height 7
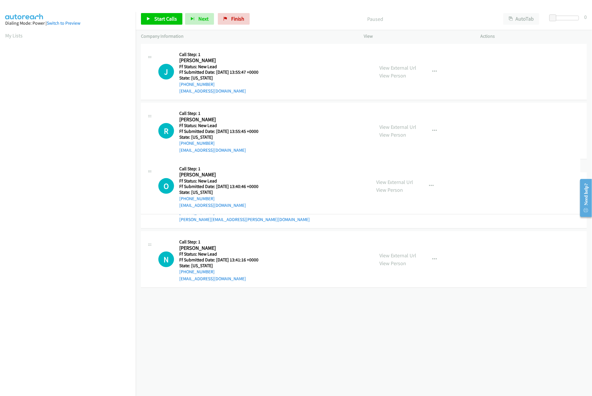
drag, startPoint x: 244, startPoint y: 296, endPoint x: 302, endPoint y: 33, distance: 269.1
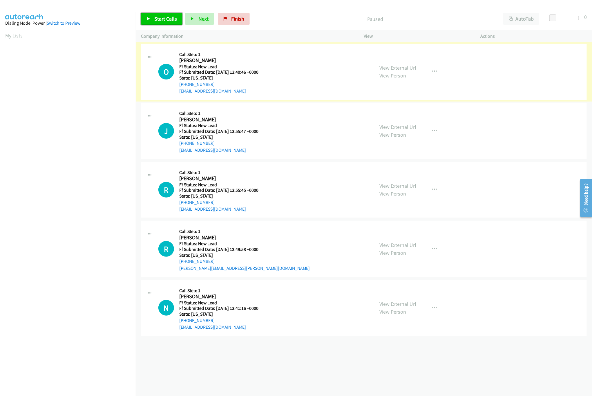
click at [169, 24] on link "Start Calls" at bounding box center [161, 19] width 41 height 12
click at [384, 129] on link "View External Url" at bounding box center [398, 127] width 37 height 7
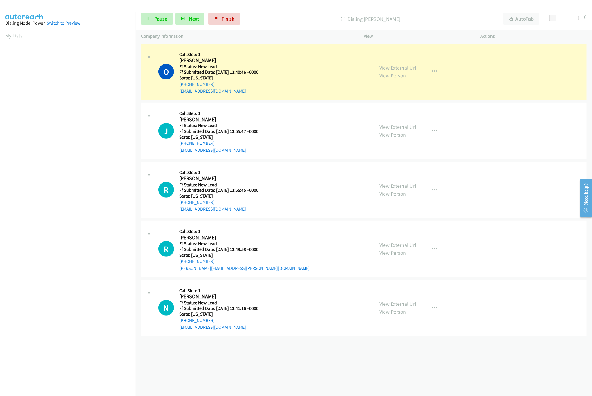
click at [393, 185] on link "View External Url" at bounding box center [398, 185] width 37 height 7
drag, startPoint x: 553, startPoint y: 17, endPoint x: 559, endPoint y: 17, distance: 5.5
click at [559, 17] on span at bounding box center [557, 17] width 7 height 7
click at [558, 17] on span at bounding box center [557, 17] width 7 height 7
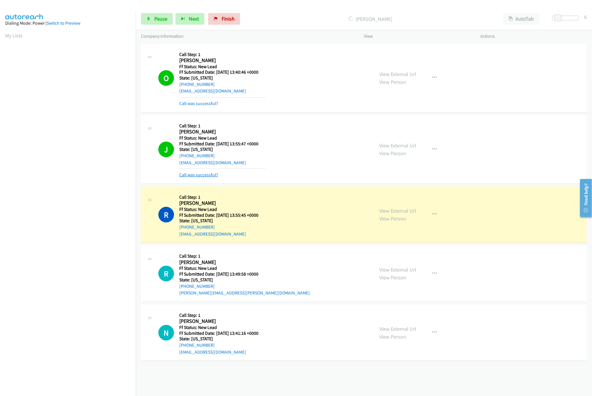
click at [204, 176] on link "Call was successful?" at bounding box center [198, 175] width 39 height 6
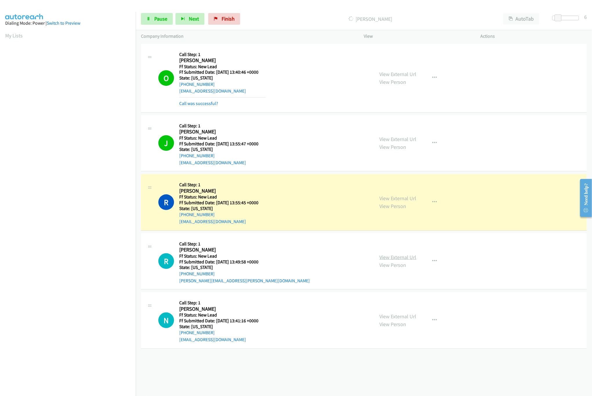
click at [409, 258] on link "View External Url" at bounding box center [398, 257] width 37 height 7
click at [401, 319] on link "View External Url" at bounding box center [398, 316] width 37 height 7
click at [557, 19] on span at bounding box center [554, 17] width 7 height 7
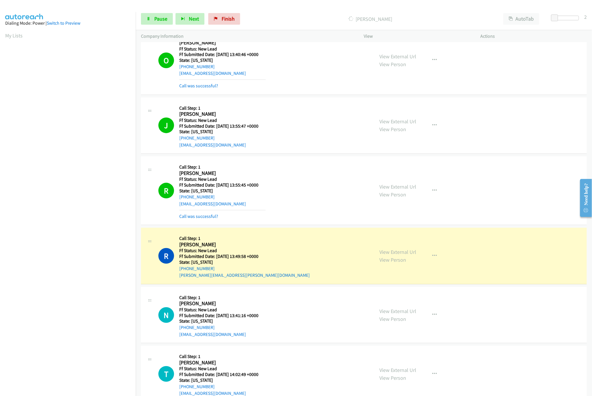
scroll to position [36, 0]
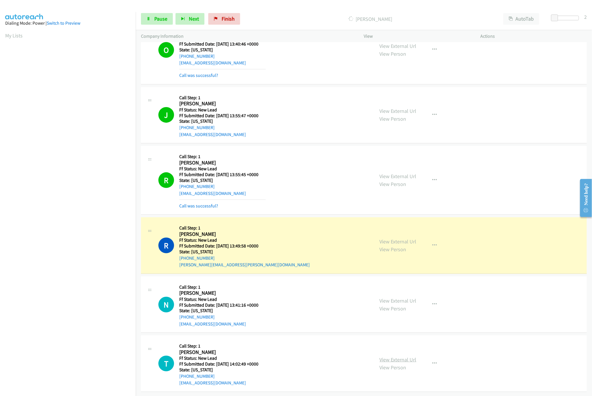
click at [402, 356] on link "View External Url" at bounding box center [398, 359] width 37 height 7
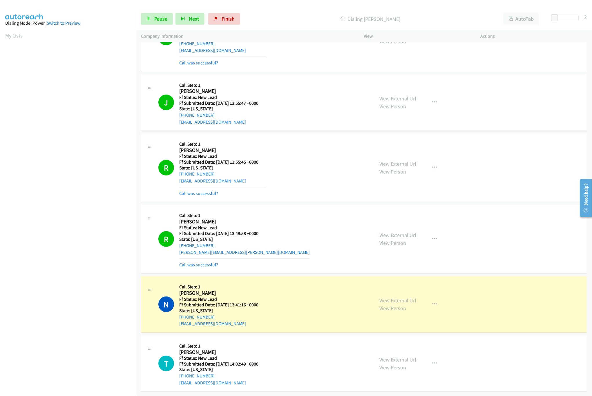
scroll to position [48, 0]
drag, startPoint x: 556, startPoint y: 17, endPoint x: 546, endPoint y: 17, distance: 10.2
click at [546, 17] on div "Start Calls Pause Next Finish Dialing Nicole Alvanos AutoTab AutoTab 1" at bounding box center [364, 19] width 456 height 22
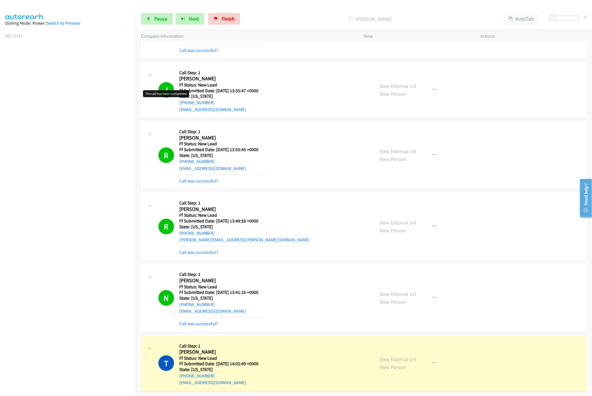
scroll to position [0, 0]
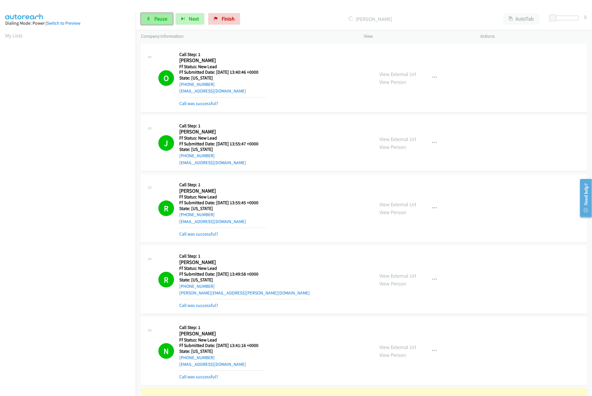
click at [149, 20] on icon at bounding box center [148, 19] width 4 height 4
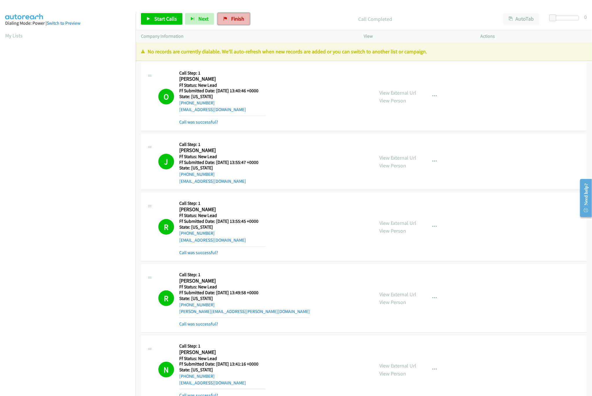
click at [241, 18] on span "Finish" at bounding box center [237, 18] width 13 height 7
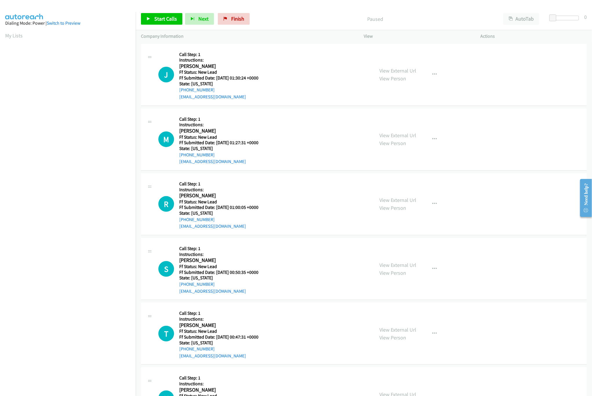
click at [16, 372] on nav "Dialing Mode: Power | Switch to Preview My Lists" at bounding box center [68, 210] width 136 height 396
click at [411, 137] on link "View External Url" at bounding box center [398, 135] width 37 height 7
click at [407, 72] on link "View External Url" at bounding box center [398, 70] width 37 height 7
click at [406, 199] on link "View External Url" at bounding box center [398, 200] width 37 height 7
click at [161, 25] on link "Start Calls" at bounding box center [161, 19] width 41 height 12
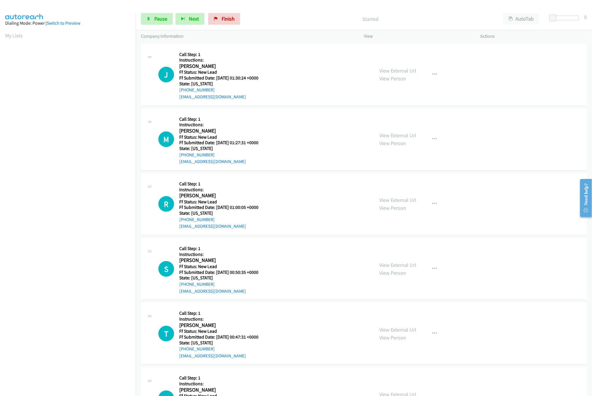
scroll to position [0, 2]
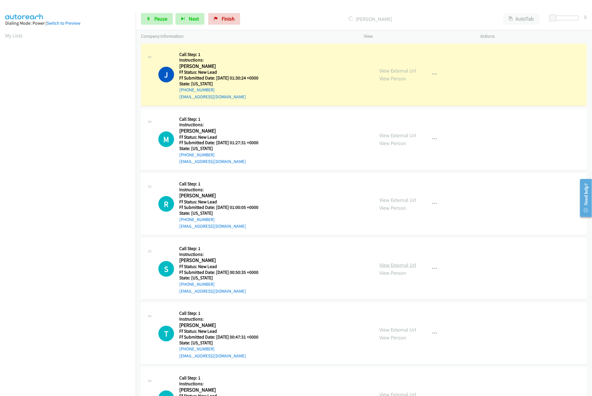
click at [400, 266] on link "View External Url" at bounding box center [398, 265] width 37 height 7
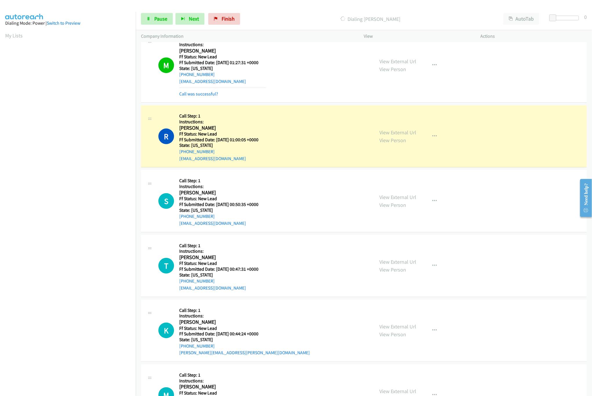
scroll to position [116, 0]
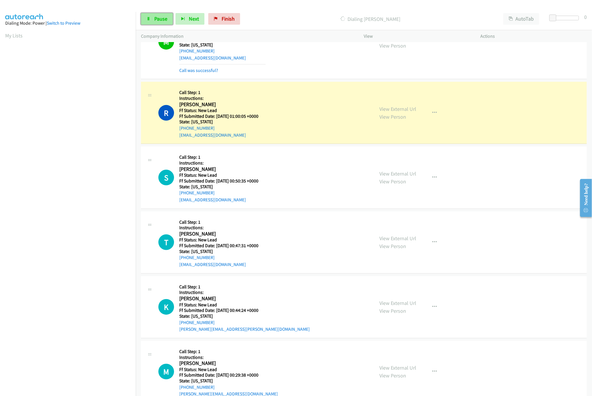
click at [146, 16] on link "Pause" at bounding box center [157, 19] width 32 height 12
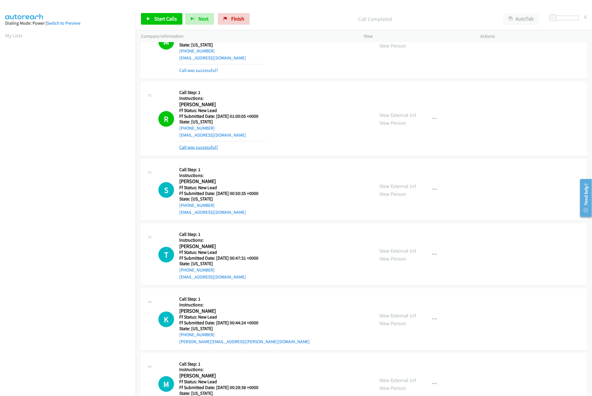
click at [207, 150] on link "Call was successful?" at bounding box center [198, 147] width 39 height 6
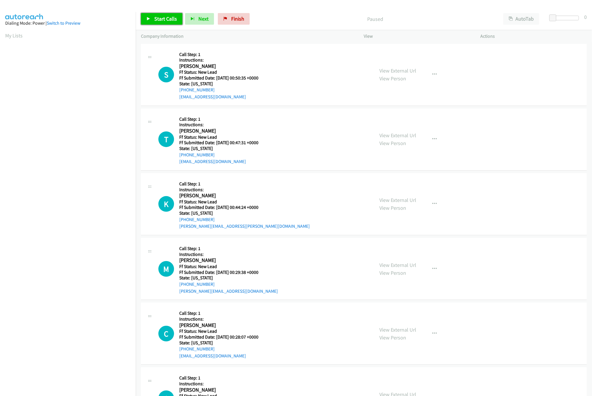
click at [162, 17] on span "Start Calls" at bounding box center [165, 18] width 23 height 7
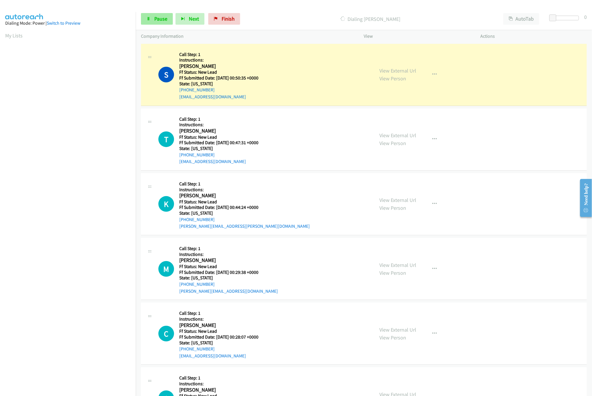
drag, startPoint x: 173, startPoint y: 23, endPoint x: 164, endPoint y: 18, distance: 9.7
click at [173, 23] on div "Start Calls Pause Next Finish" at bounding box center [192, 19] width 102 height 12
click at [164, 18] on span "Pause" at bounding box center [160, 18] width 13 height 7
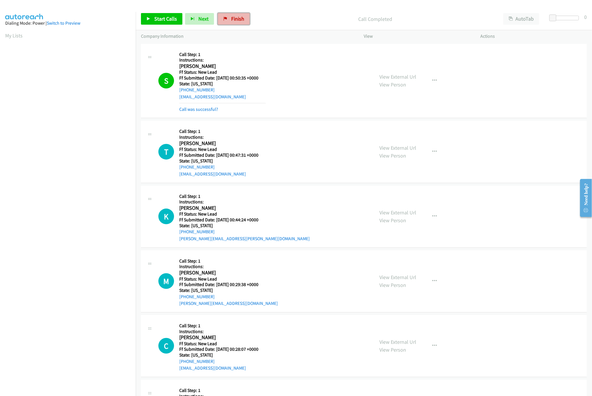
click at [228, 17] on link "Finish" at bounding box center [234, 19] width 32 height 12
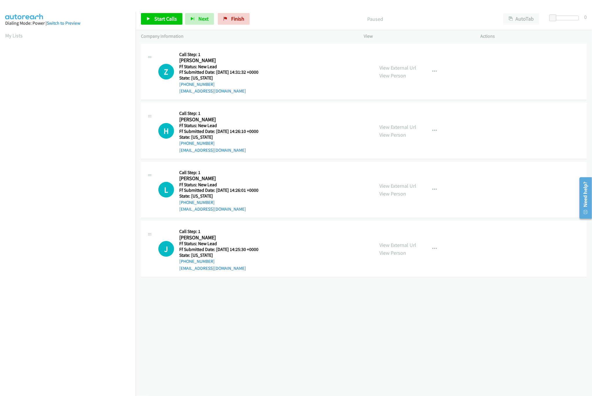
click at [384, 190] on div "View External Url View Person" at bounding box center [398, 190] width 37 height 16
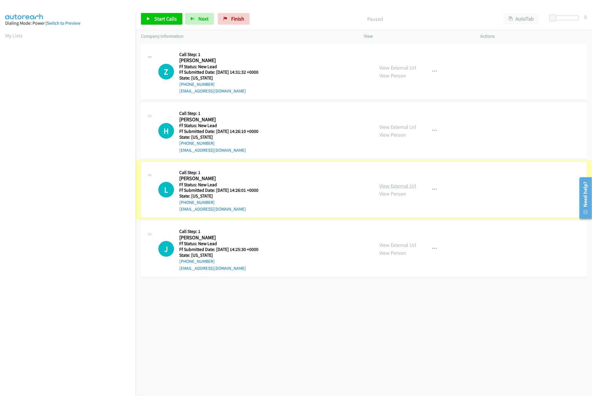
click at [391, 186] on link "View External Url" at bounding box center [398, 185] width 37 height 7
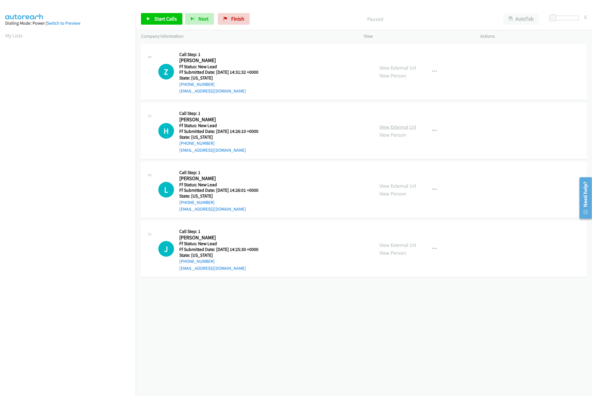
click at [382, 126] on link "View External Url" at bounding box center [398, 127] width 37 height 7
click at [400, 68] on link "View External Url" at bounding box center [398, 67] width 37 height 7
drag, startPoint x: 434, startPoint y: 343, endPoint x: 431, endPoint y: 344, distance: 3.6
click at [431, 344] on div "+1 415-964-1034 Call failed - Please reload the list and try again The Callbar …" at bounding box center [364, 218] width 456 height 353
click at [166, 21] on span "Start Calls" at bounding box center [165, 18] width 23 height 7
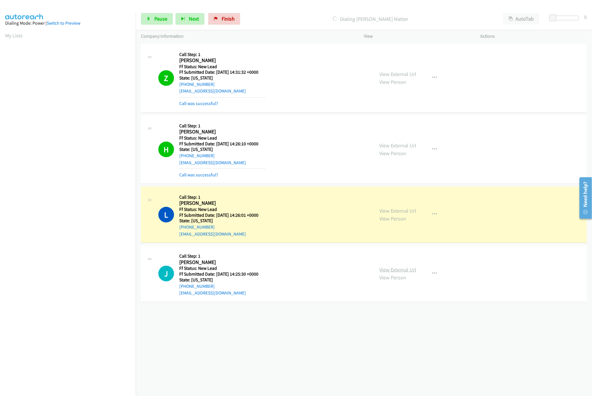
click at [398, 268] on link "View External Url" at bounding box center [398, 269] width 37 height 7
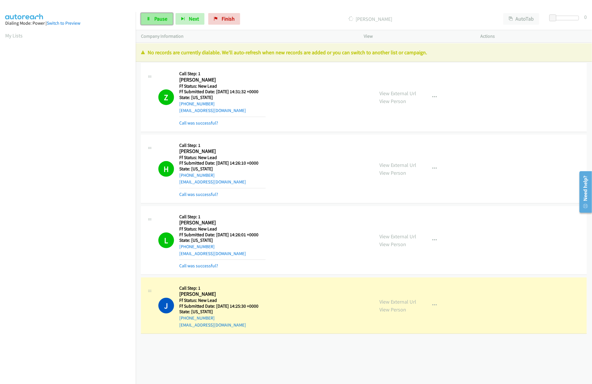
click at [153, 19] on link "Pause" at bounding box center [157, 19] width 32 height 12
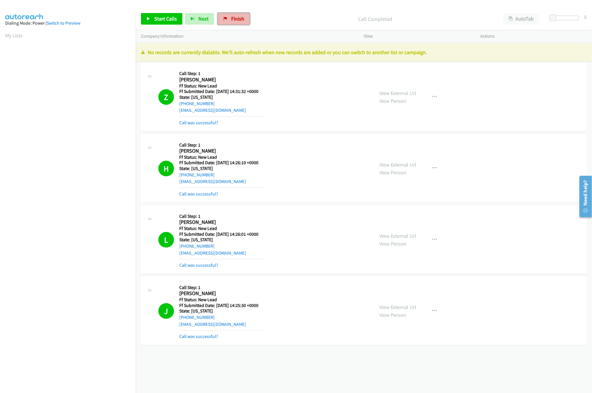
click at [232, 19] on span "Finish" at bounding box center [237, 18] width 13 height 7
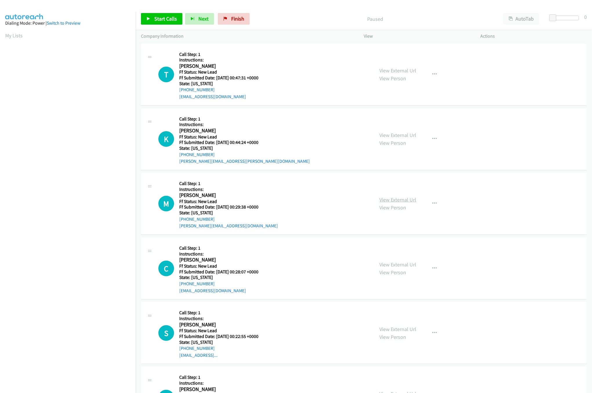
click at [398, 201] on link "View External Url" at bounding box center [398, 200] width 37 height 7
click at [391, 136] on link "View External Url" at bounding box center [398, 135] width 37 height 7
click at [400, 69] on link "View External Url" at bounding box center [398, 70] width 37 height 7
click at [149, 19] on icon at bounding box center [148, 19] width 4 height 4
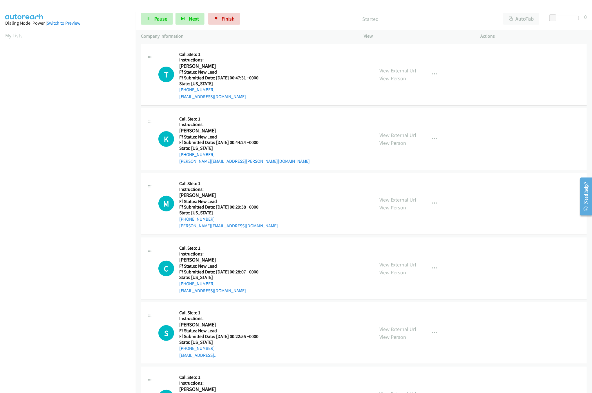
click at [277, 9] on div "Start Calls Pause Next Finish Started AutoTab AutoTab 0" at bounding box center [364, 19] width 456 height 22
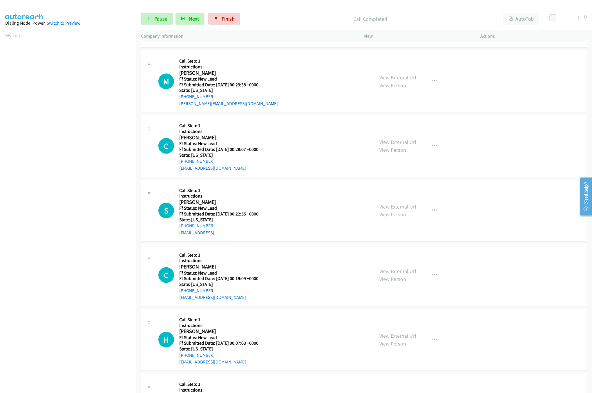
scroll to position [174, 0]
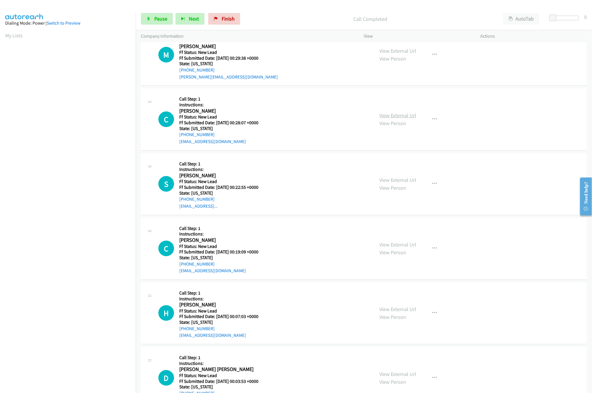
click at [390, 116] on link "View External Url" at bounding box center [398, 115] width 37 height 7
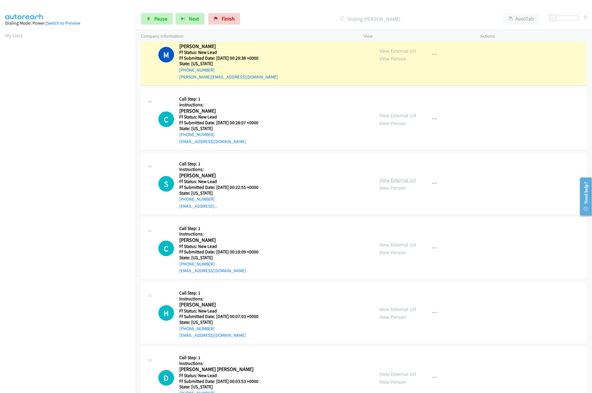
click at [399, 181] on link "View External Url" at bounding box center [398, 180] width 37 height 7
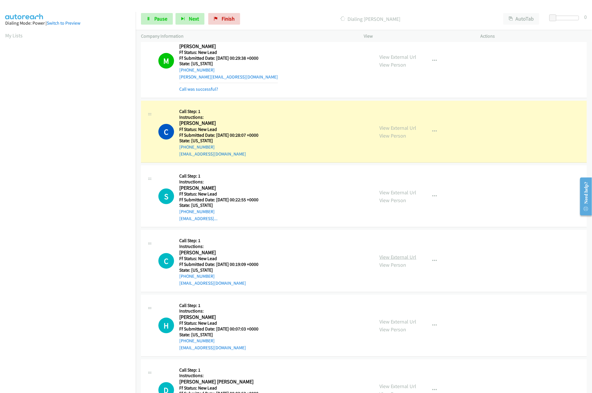
click at [399, 260] on link "View External Url" at bounding box center [398, 257] width 37 height 7
click at [392, 255] on link "View External Url" at bounding box center [398, 257] width 37 height 7
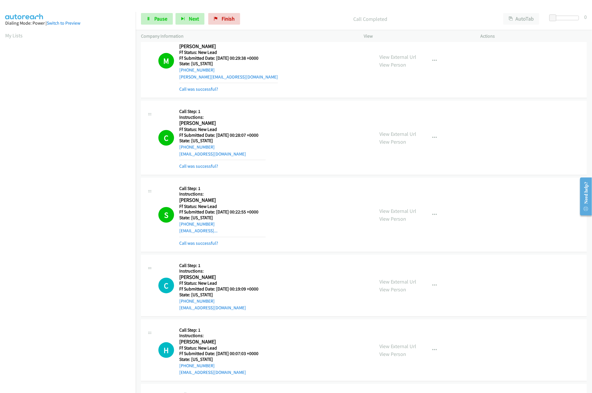
scroll to position [348, 0]
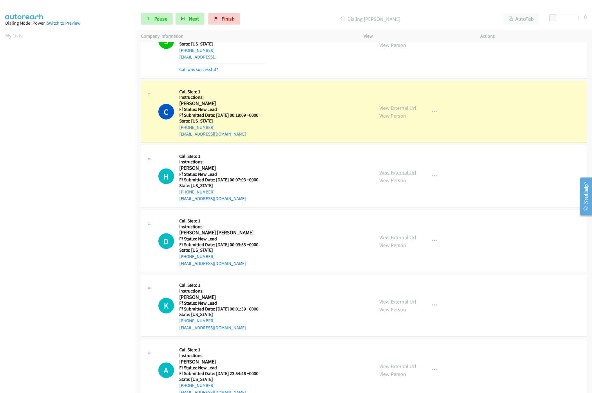
click at [393, 176] on link "View External Url" at bounding box center [398, 172] width 37 height 7
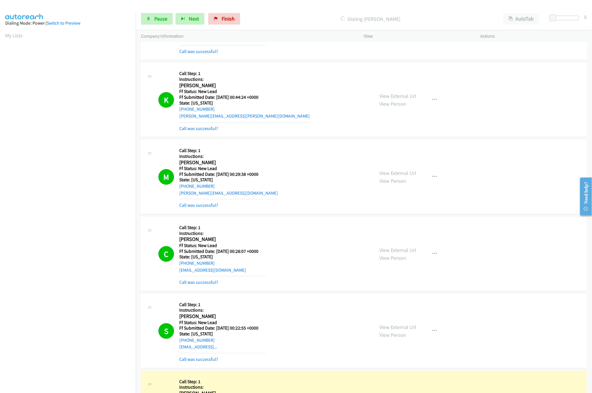
scroll to position [174, 0]
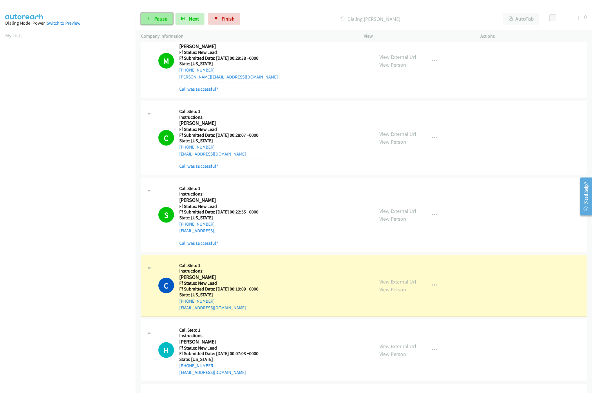
click at [163, 20] on span "Pause" at bounding box center [160, 18] width 13 height 7
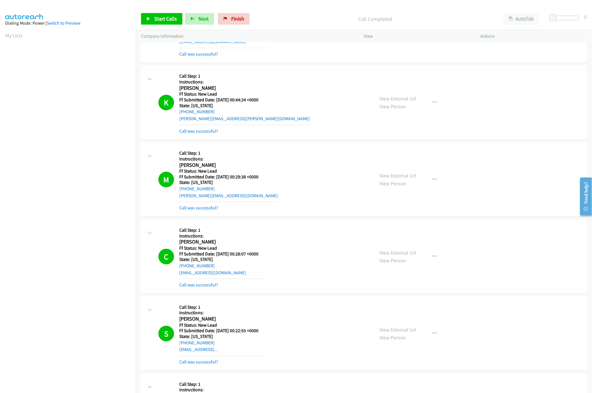
scroll to position [0, 0]
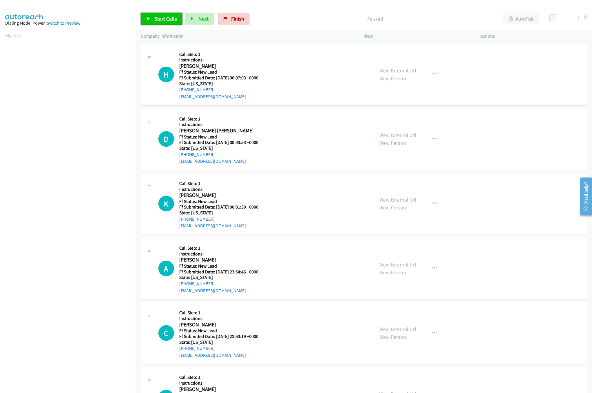
click at [159, 16] on span "Start Calls" at bounding box center [165, 18] width 23 height 7
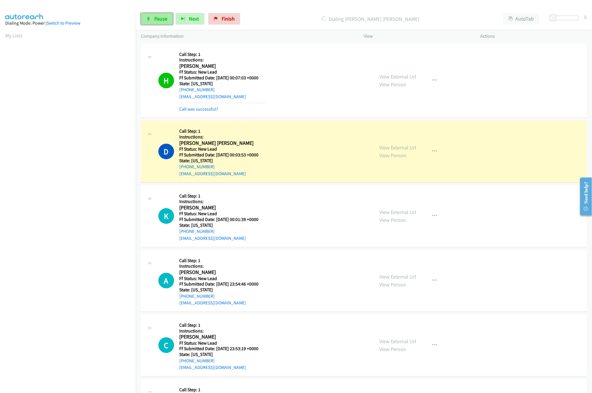
click at [159, 20] on span "Pause" at bounding box center [160, 18] width 13 height 7
click at [400, 145] on link "View External Url" at bounding box center [398, 147] width 37 height 7
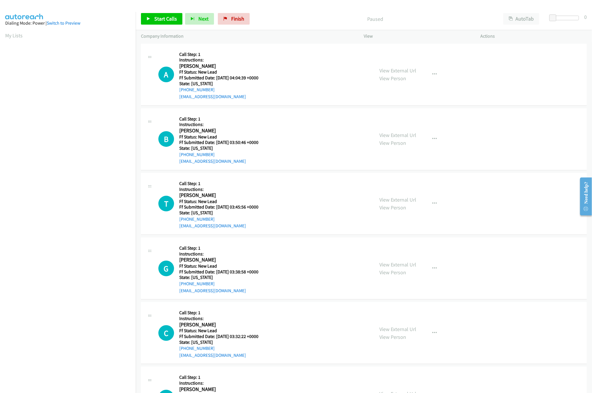
click at [244, 26] on div "Start Calls Pause Next Finish Paused AutoTab AutoTab 0" at bounding box center [364, 19] width 456 height 22
click at [241, 24] on link "Finish" at bounding box center [234, 19] width 32 height 12
click at [173, 19] on span "Start Calls" at bounding box center [165, 18] width 23 height 7
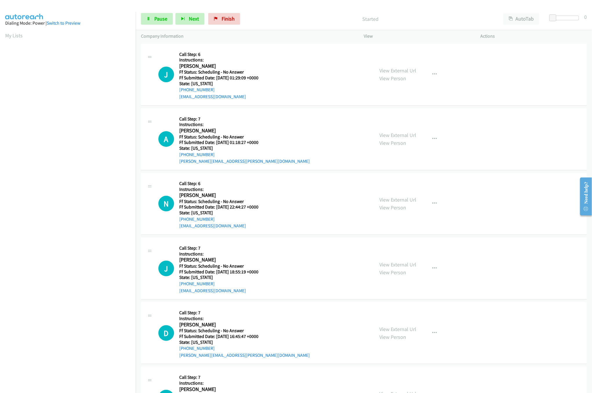
click at [90, 348] on nav "Dialing Mode: Power | Switch to Preview My Lists" at bounding box center [68, 208] width 136 height 393
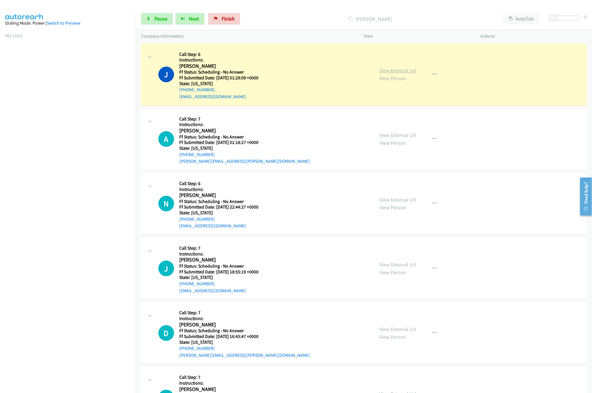
click at [403, 71] on link "View External Url" at bounding box center [398, 70] width 37 height 7
click at [399, 138] on link "View External Url" at bounding box center [398, 135] width 37 height 7
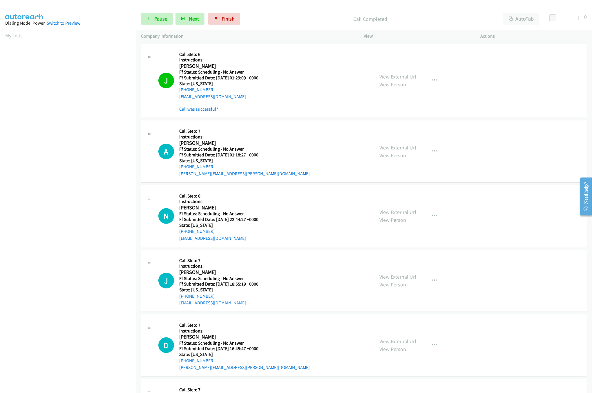
click at [398, 217] on div "View External Url View Person" at bounding box center [398, 216] width 37 height 16
click at [402, 216] on link "View External Url" at bounding box center [398, 212] width 37 height 7
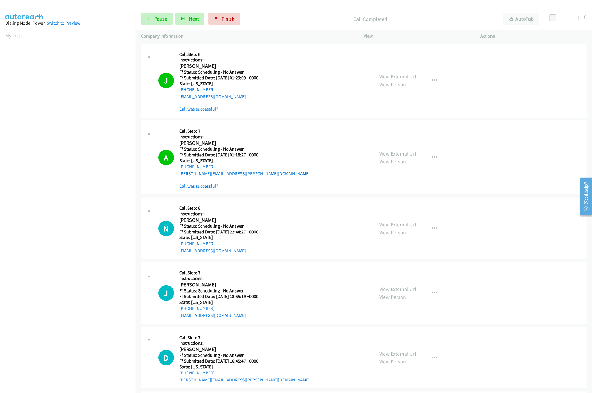
scroll to position [58, 0]
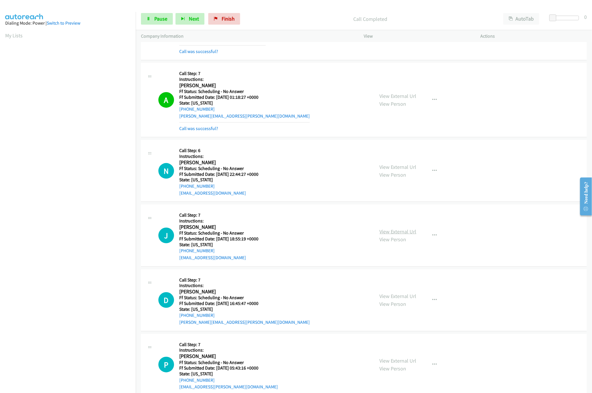
click at [392, 232] on link "View External Url" at bounding box center [398, 231] width 37 height 7
click at [182, 10] on div "Start Calls Pause Next Finish Call Completed AutoTab AutoTab 0" at bounding box center [364, 19] width 456 height 22
click at [152, 18] on link "Pause" at bounding box center [157, 19] width 32 height 12
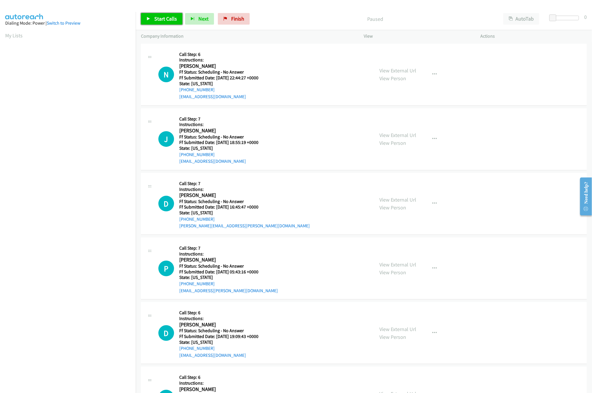
click at [153, 14] on link "Start Calls" at bounding box center [161, 19] width 41 height 12
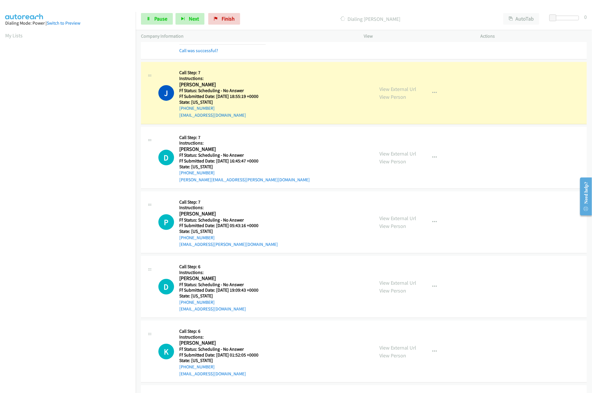
scroll to position [116, 0]
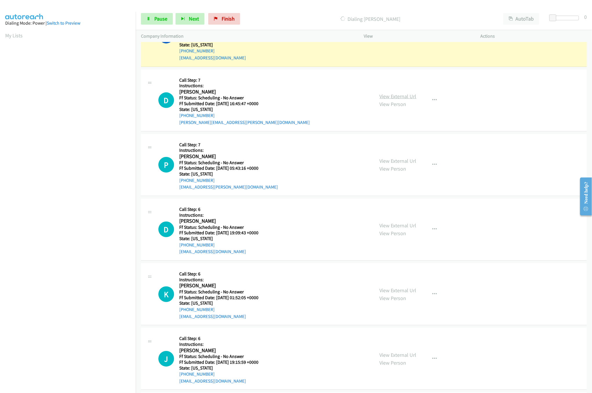
click at [411, 98] on link "View External Url" at bounding box center [398, 96] width 37 height 7
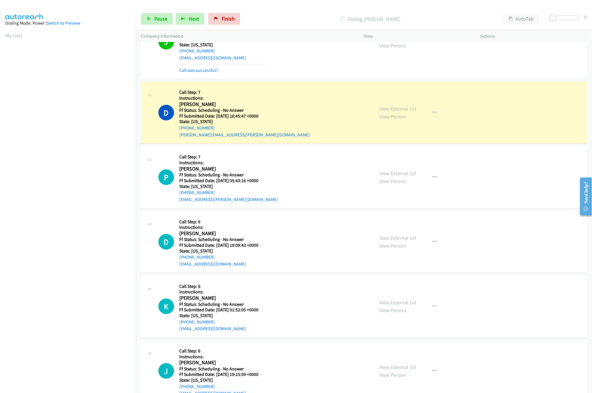
scroll to position [122, 0]
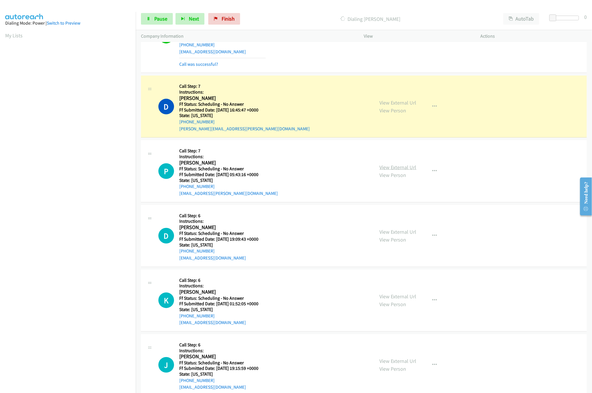
click at [393, 164] on link "View External Url" at bounding box center [398, 167] width 37 height 7
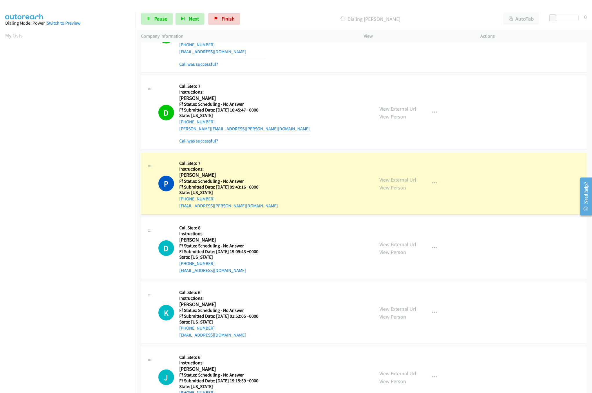
click at [420, 106] on div "View External Url View Person View External Url Email Schedule/Manage Callback …" at bounding box center [435, 113] width 122 height 64
click at [407, 110] on link "View External Url" at bounding box center [398, 109] width 37 height 7
click at [384, 243] on link "View External Url" at bounding box center [398, 244] width 37 height 7
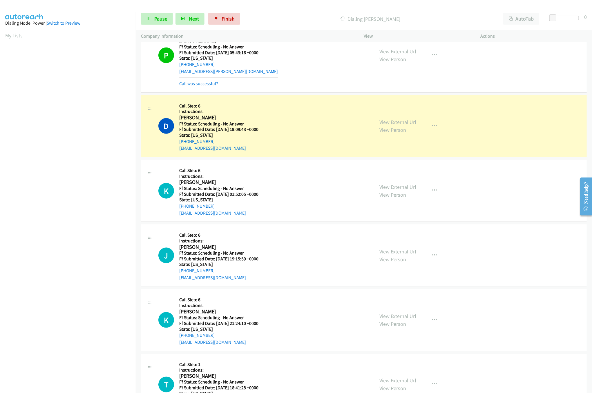
scroll to position [354, 0]
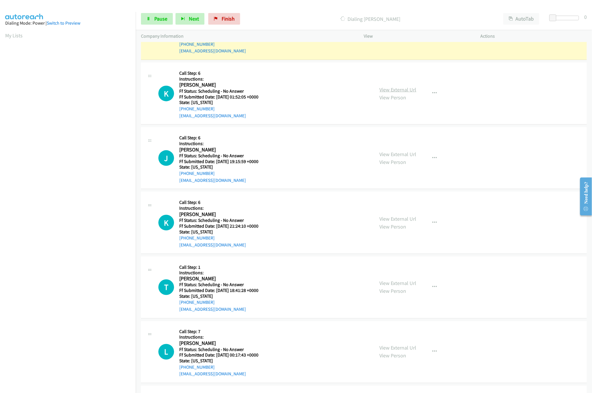
click at [388, 91] on link "View External Url" at bounding box center [398, 89] width 37 height 7
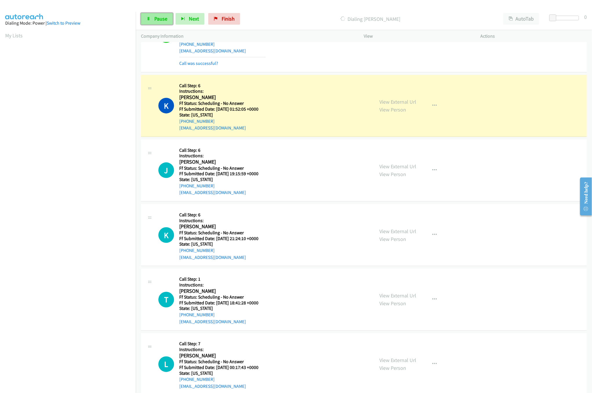
click at [159, 16] on span "Pause" at bounding box center [160, 18] width 13 height 7
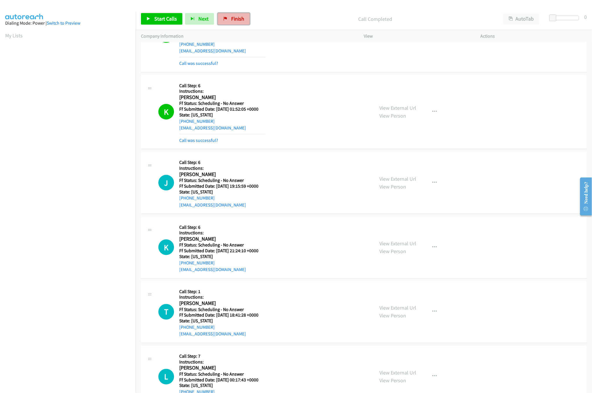
click at [237, 19] on span "Finish" at bounding box center [237, 18] width 13 height 7
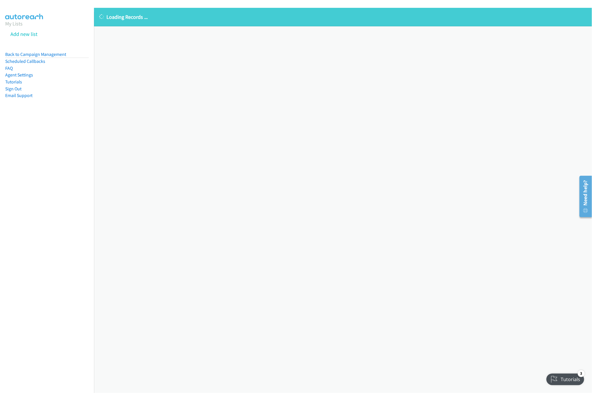
click at [289, 272] on div "Loading Records ... Sorry, something went wrong please try again." at bounding box center [343, 201] width 498 height 386
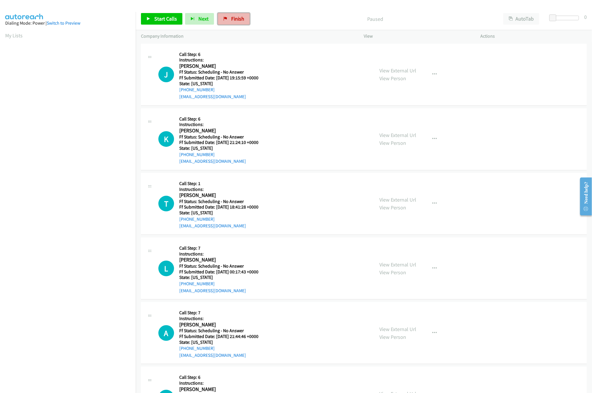
click at [238, 19] on span "Finish" at bounding box center [237, 18] width 13 height 7
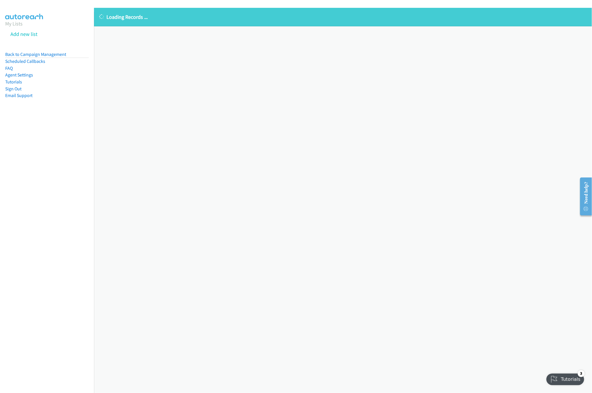
click at [245, 280] on div "Loading Records ... Sorry, something went wrong please try again." at bounding box center [343, 201] width 498 height 386
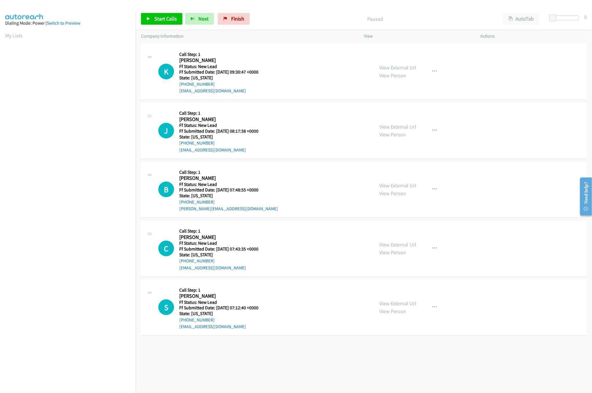
click at [285, 373] on div "+1 415-964-1034 Call failed - Please reload the list and try again The Callbar …" at bounding box center [364, 217] width 456 height 351
click at [404, 188] on link "View External Url" at bounding box center [398, 185] width 37 height 7
click at [397, 123] on div "View External Url View Person" at bounding box center [398, 131] width 37 height 16
click at [398, 128] on link "View External Url" at bounding box center [398, 127] width 37 height 7
click at [409, 66] on link "View External Url" at bounding box center [398, 67] width 37 height 7
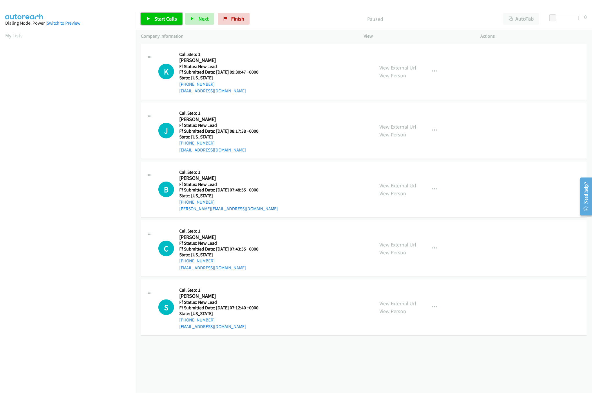
click at [171, 23] on link "Start Calls" at bounding box center [161, 19] width 41 height 12
click at [400, 245] on link "View External Url" at bounding box center [398, 245] width 37 height 7
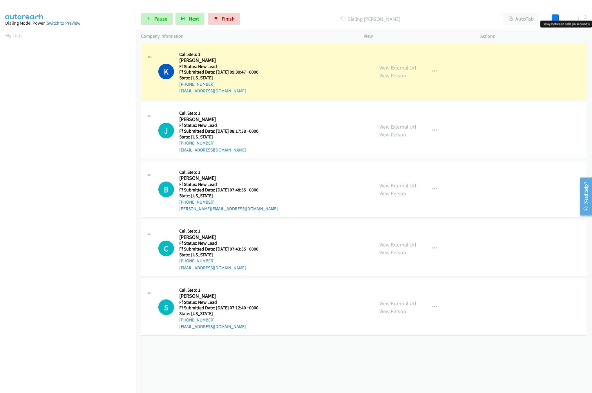
click at [556, 17] on span at bounding box center [555, 17] width 7 height 7
click at [556, 17] on span at bounding box center [556, 17] width 7 height 7
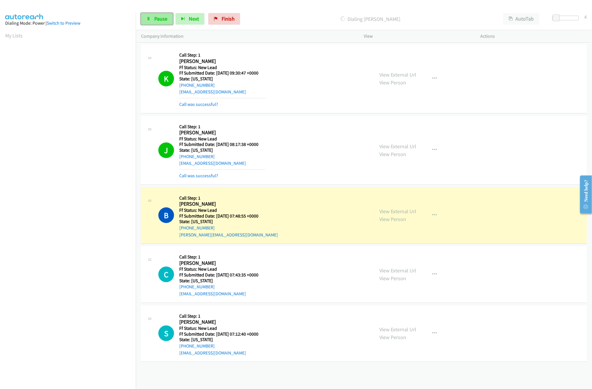
click at [162, 23] on link "Pause" at bounding box center [157, 19] width 32 height 12
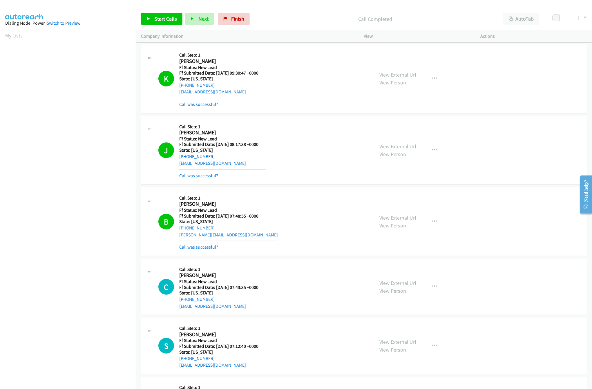
click at [197, 249] on link "Call was successful?" at bounding box center [198, 247] width 39 height 6
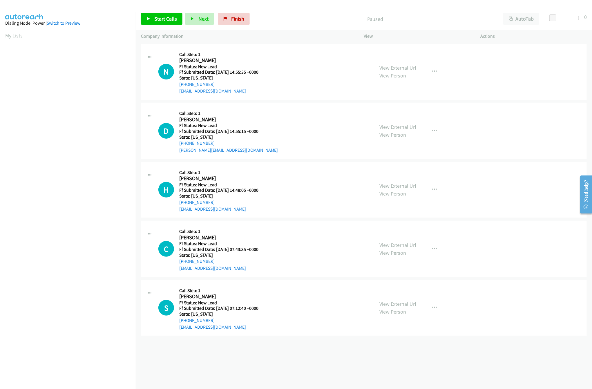
click at [237, 361] on div "+1 415-964-1034 Call failed - Please reload the list and try again The Callbar …" at bounding box center [364, 215] width 456 height 346
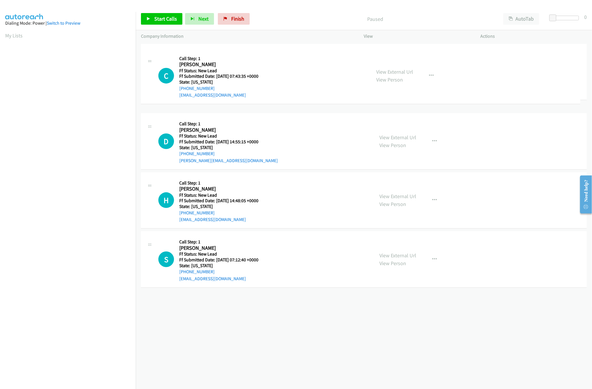
drag, startPoint x: 220, startPoint y: 253, endPoint x: 255, endPoint y: 48, distance: 207.6
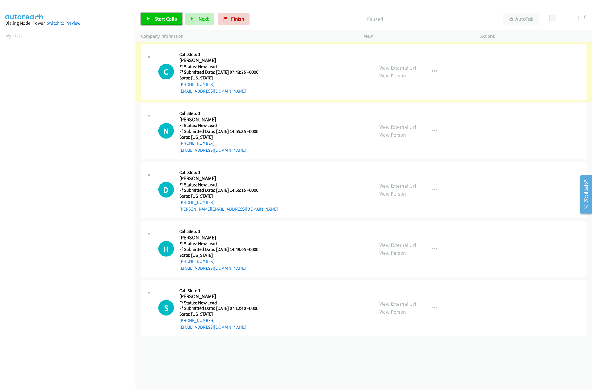
click at [170, 15] on link "Start Calls" at bounding box center [161, 19] width 41 height 12
click at [393, 126] on link "View External Url" at bounding box center [398, 127] width 37 height 7
click at [172, 23] on link "Pause" at bounding box center [157, 19] width 32 height 12
click at [162, 14] on link "Start Calls" at bounding box center [161, 19] width 41 height 12
click at [162, 14] on link "Pause" at bounding box center [157, 19] width 32 height 12
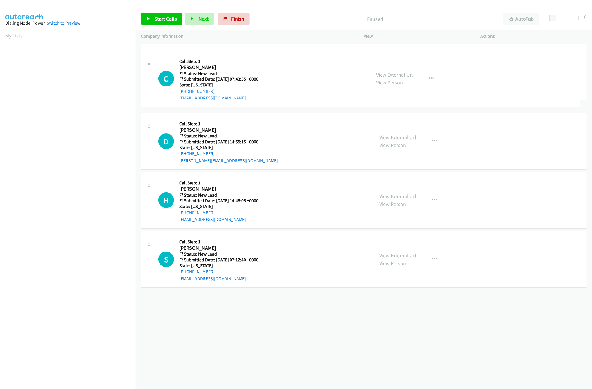
drag, startPoint x: 242, startPoint y: 251, endPoint x: 248, endPoint y: 54, distance: 196.7
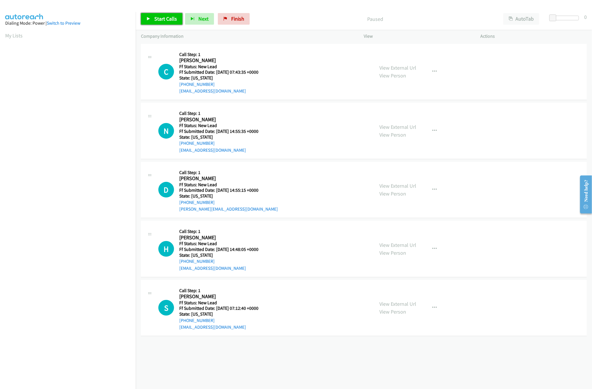
click at [158, 18] on span "Start Calls" at bounding box center [165, 18] width 23 height 7
click at [393, 182] on div "View External Url View Person" at bounding box center [398, 190] width 37 height 16
click at [393, 188] on link "View External Url" at bounding box center [398, 185] width 37 height 7
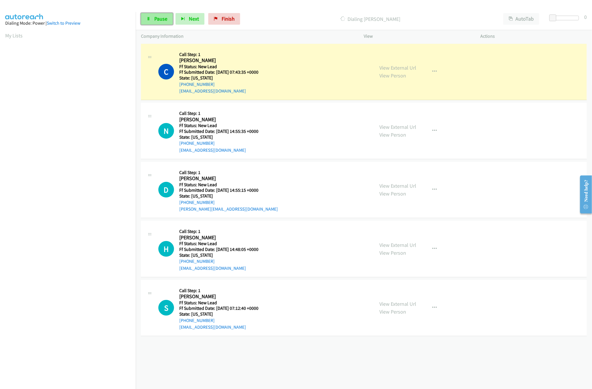
click at [151, 24] on link "Pause" at bounding box center [157, 19] width 32 height 12
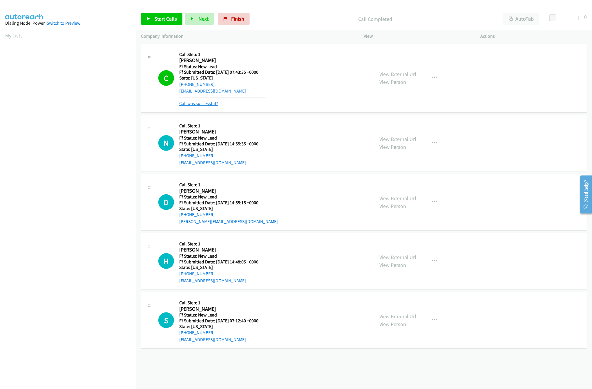
click at [193, 106] on link "Call was successful?" at bounding box center [198, 104] width 39 height 6
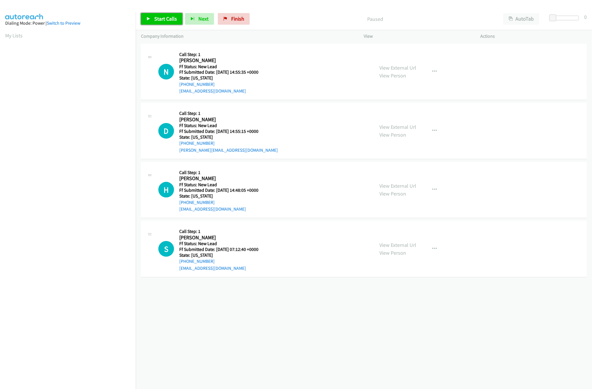
click at [163, 19] on span "Start Calls" at bounding box center [165, 18] width 23 height 7
click at [240, 344] on div "[PHONE_NUMBER] Call failed - Please reload the list and try again The Callbar F…" at bounding box center [364, 215] width 456 height 346
click at [393, 122] on div "View External Url View Person View External Url Email Schedule/Manage Callback …" at bounding box center [435, 131] width 122 height 46
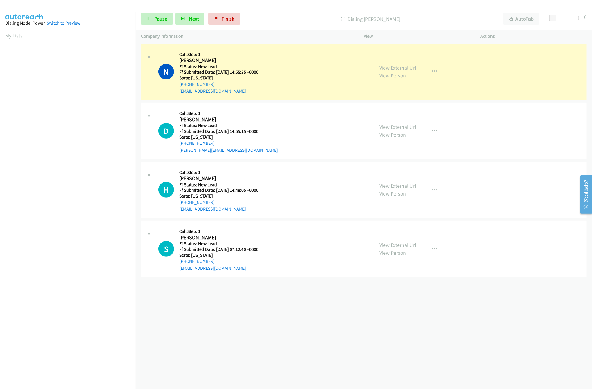
click at [395, 185] on link "View External Url" at bounding box center [398, 185] width 37 height 7
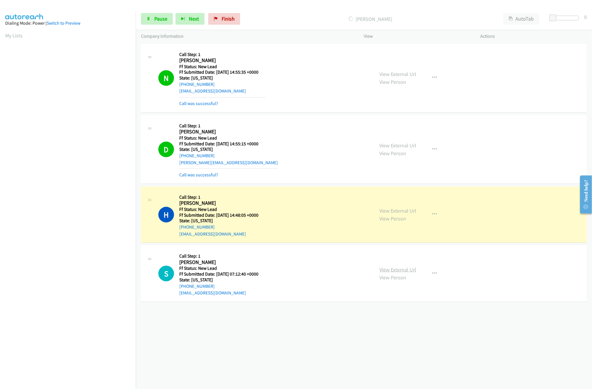
click at [394, 267] on link "View External Url" at bounding box center [398, 269] width 37 height 7
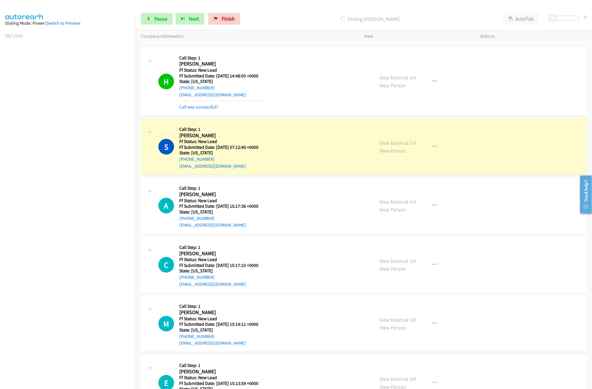
scroll to position [173, 0]
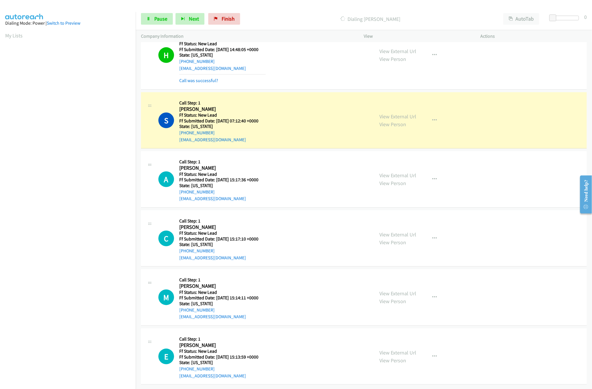
drag, startPoint x: 396, startPoint y: 229, endPoint x: 394, endPoint y: 221, distance: 8.0
click at [396, 231] on link "View External Url" at bounding box center [398, 234] width 37 height 7
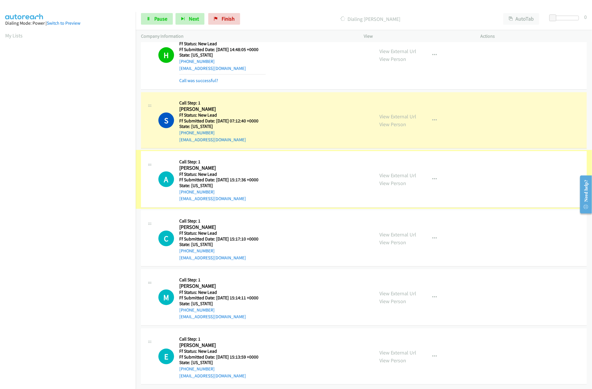
click at [401, 172] on link "View External Url" at bounding box center [398, 175] width 37 height 7
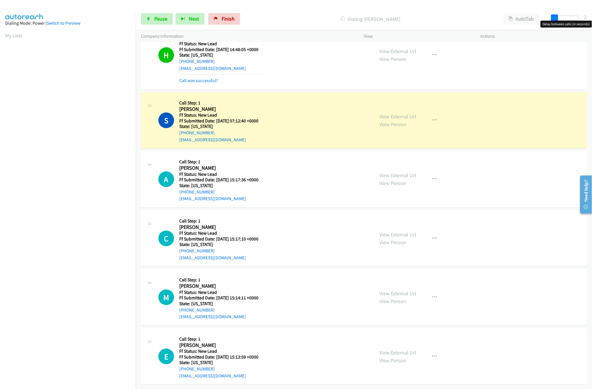
drag, startPoint x: 551, startPoint y: 17, endPoint x: 558, endPoint y: 17, distance: 7.0
click at [558, 17] on span at bounding box center [554, 17] width 7 height 7
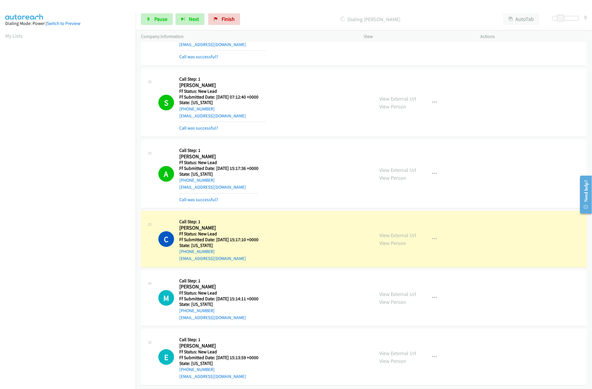
scroll to position [198, 0]
click at [396, 290] on link "View External Url" at bounding box center [398, 293] width 37 height 7
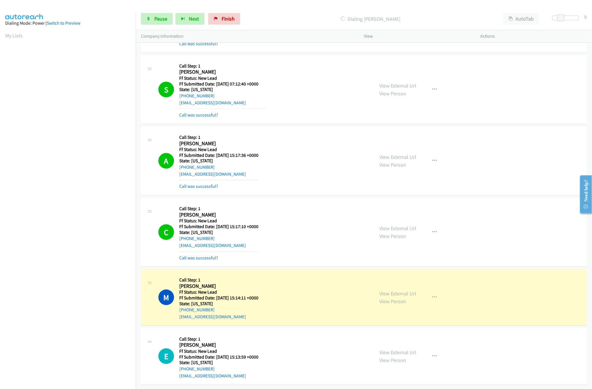
scroll to position [211, 0]
click at [401, 349] on link "View External Url" at bounding box center [398, 352] width 37 height 7
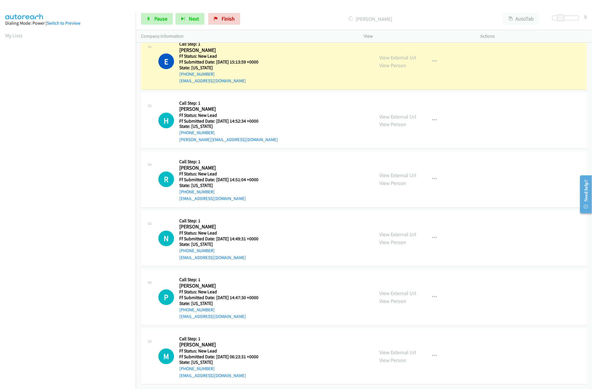
scroll to position [520, 0]
click at [169, 23] on link "Pause" at bounding box center [157, 19] width 32 height 12
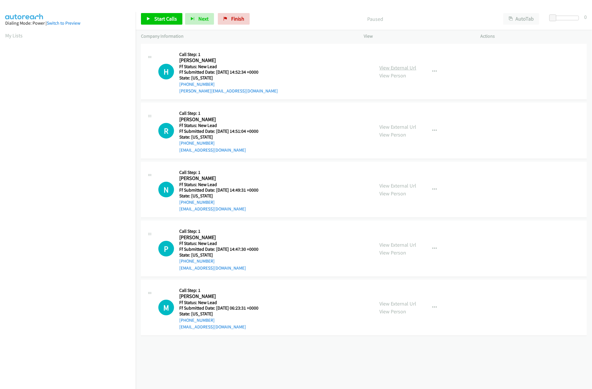
click at [387, 68] on link "View External Url" at bounding box center [398, 67] width 37 height 7
click at [393, 124] on link "View External Url" at bounding box center [398, 127] width 37 height 7
click at [178, 22] on link "Start Calls" at bounding box center [161, 19] width 41 height 12
click at [401, 188] on link "View External Url" at bounding box center [398, 185] width 37 height 7
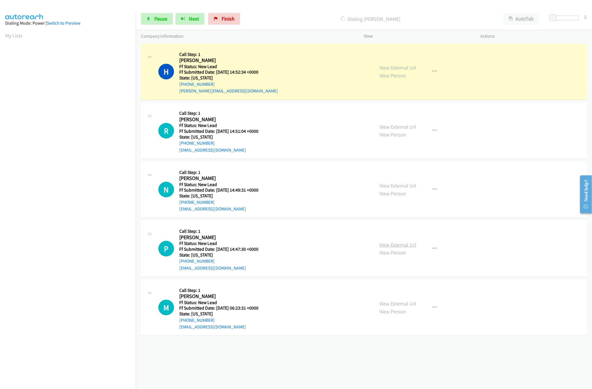
click at [385, 247] on link "View External Url" at bounding box center [398, 245] width 37 height 7
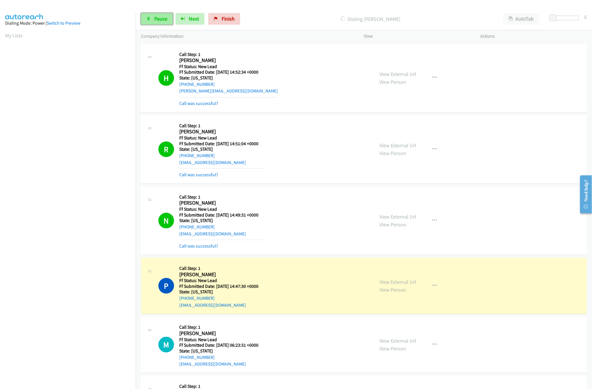
click at [154, 19] on span "Pause" at bounding box center [160, 18] width 13 height 7
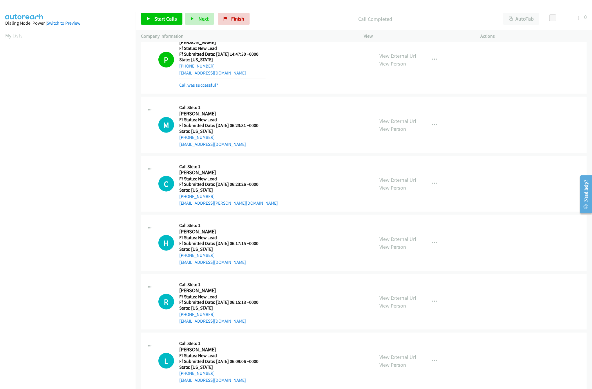
click at [202, 84] on link "Call was successful?" at bounding box center [198, 85] width 39 height 6
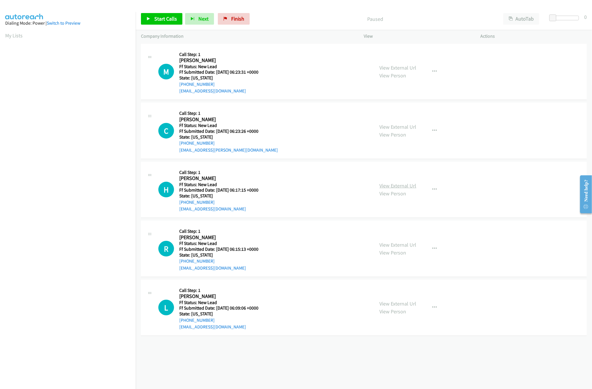
click at [407, 187] on link "View External Url" at bounding box center [398, 185] width 37 height 7
click at [408, 128] on link "View External Url" at bounding box center [398, 127] width 37 height 7
click at [402, 66] on link "View External Url" at bounding box center [398, 67] width 37 height 7
click at [159, 24] on link "Start Calls" at bounding box center [161, 19] width 41 height 12
click at [153, 24] on link "Pause" at bounding box center [157, 19] width 32 height 12
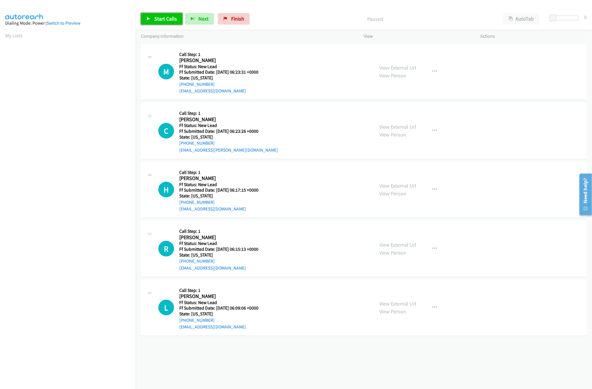
drag, startPoint x: 147, startPoint y: 18, endPoint x: 146, endPoint y: 14, distance: 3.5
click at [148, 18] on icon at bounding box center [148, 19] width 4 height 4
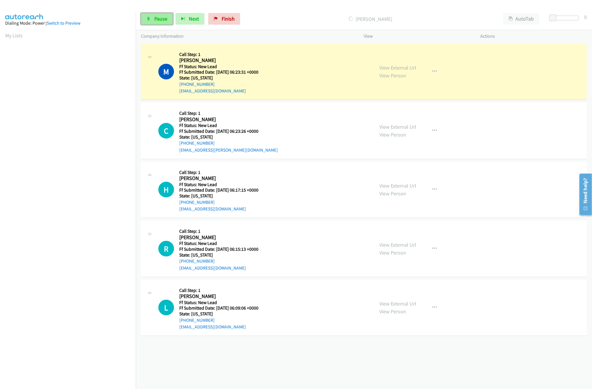
click at [161, 18] on span "Pause" at bounding box center [160, 18] width 13 height 7
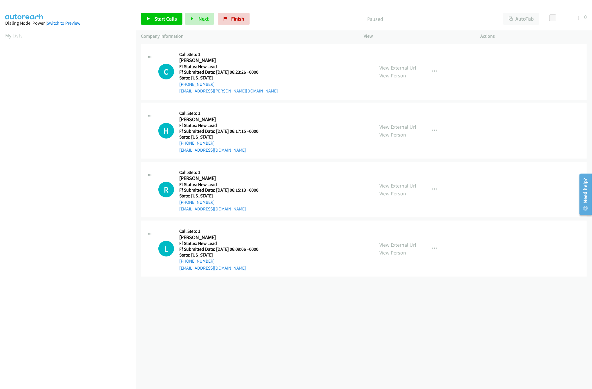
click at [231, 324] on div "[PHONE_NUMBER] Call failed - Please reload the list and try again The Callbar F…" at bounding box center [364, 215] width 456 height 347
drag, startPoint x: 398, startPoint y: 335, endPoint x: 379, endPoint y: 317, distance: 25.8
click at [398, 334] on div "[PHONE_NUMBER] Call failed - Please reload the list and try again The Callbar F…" at bounding box center [364, 215] width 456 height 347
click at [155, 20] on span "Start Calls" at bounding box center [165, 18] width 23 height 7
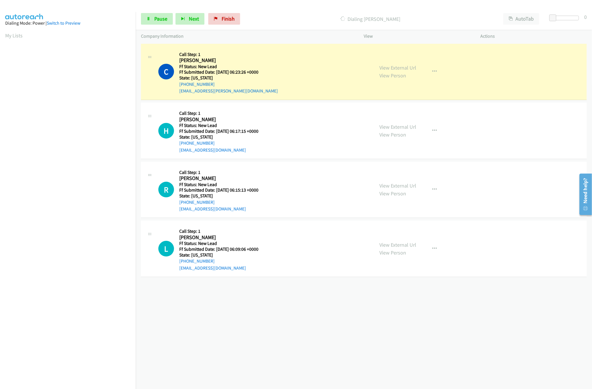
click at [237, 328] on div "[PHONE_NUMBER] Call failed - Please reload the list and try again The Callbar F…" at bounding box center [364, 215] width 456 height 347
click at [399, 185] on link "View External Url" at bounding box center [398, 185] width 37 height 7
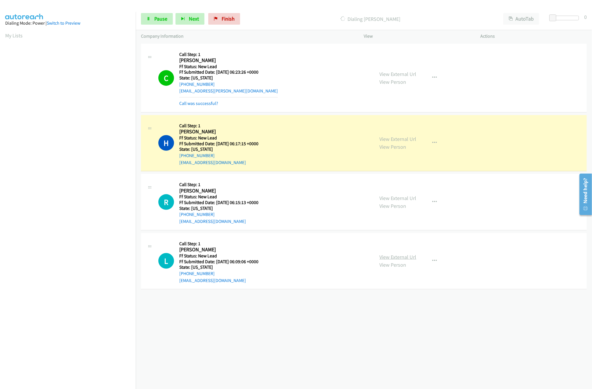
click at [394, 255] on link "View External Url" at bounding box center [398, 257] width 37 height 7
click at [174, 320] on div "+1 415-964-1034 Call failed - Please reload the list and try again The Callbar …" at bounding box center [364, 215] width 456 height 347
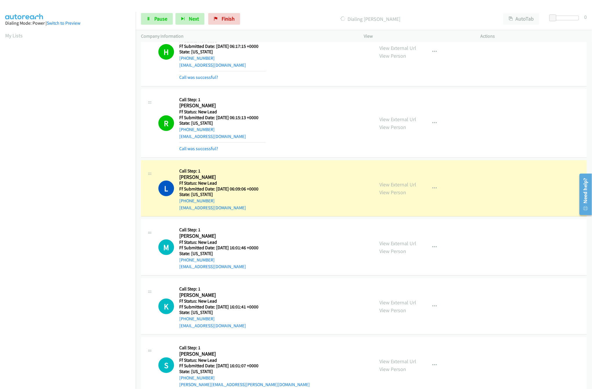
scroll to position [114, 0]
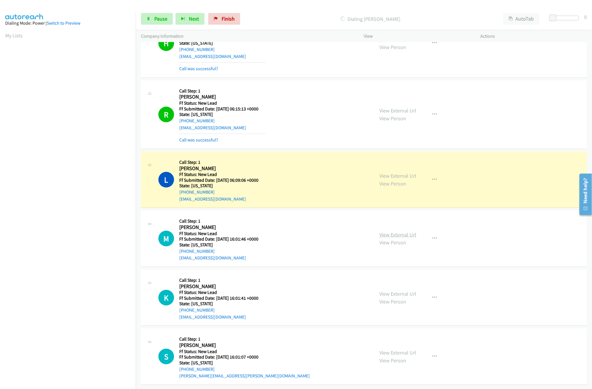
click at [393, 231] on link "View External Url" at bounding box center [398, 234] width 37 height 7
click at [386, 291] on link "View External Url" at bounding box center [398, 294] width 37 height 7
click at [384, 349] on link "View External Url" at bounding box center [398, 352] width 37 height 7
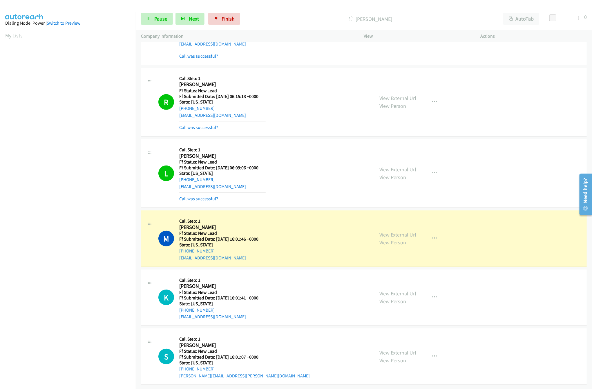
scroll to position [126, 0]
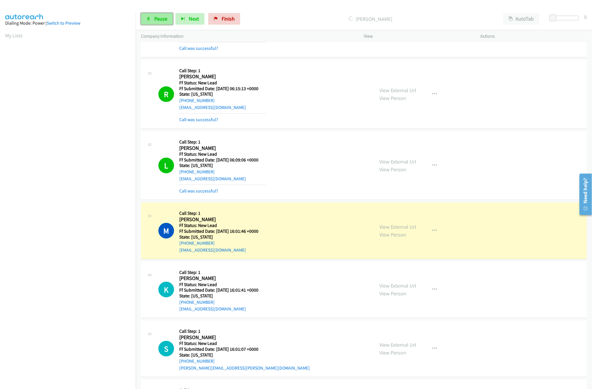
click at [163, 19] on span "Pause" at bounding box center [160, 18] width 13 height 7
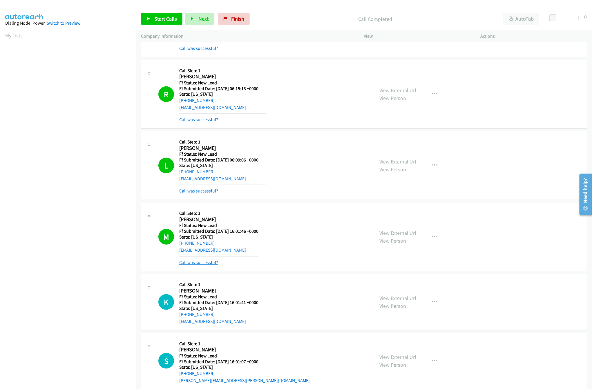
click at [200, 264] on link "Call was successful?" at bounding box center [198, 263] width 39 height 6
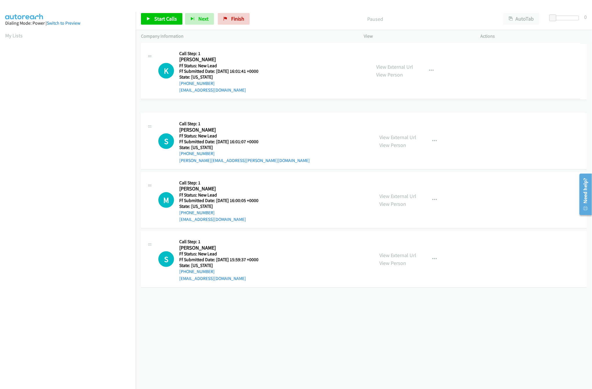
drag, startPoint x: 255, startPoint y: 111, endPoint x: 264, endPoint y: 73, distance: 38.8
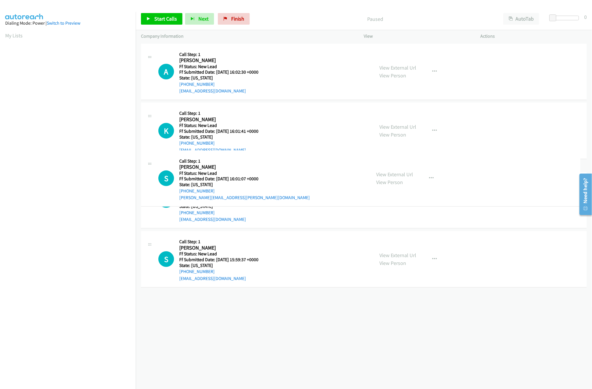
drag, startPoint x: 241, startPoint y: 190, endPoint x: 245, endPoint y: 117, distance: 72.6
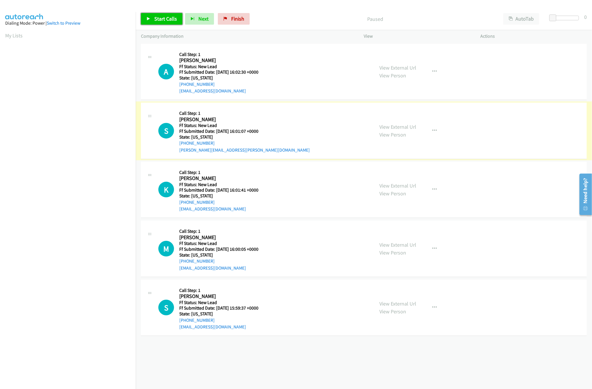
click at [166, 16] on span "Start Calls" at bounding box center [165, 18] width 23 height 7
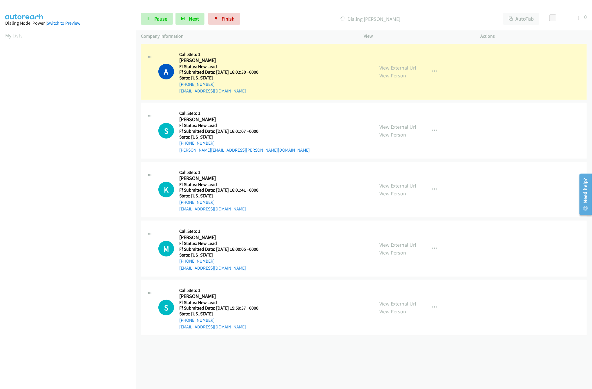
click at [394, 129] on link "View External Url" at bounding box center [398, 127] width 37 height 7
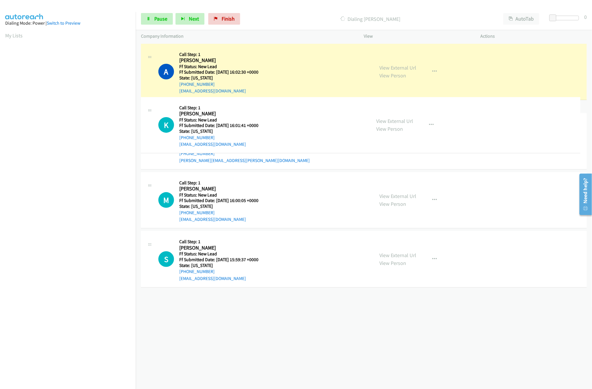
drag, startPoint x: 239, startPoint y: 193, endPoint x: 243, endPoint y: 167, distance: 26.1
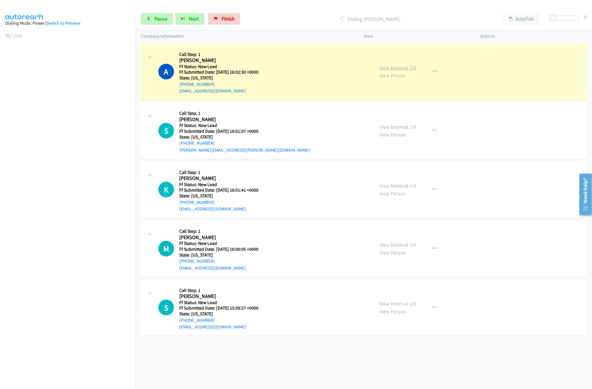
click at [391, 66] on link "View External Url" at bounding box center [398, 67] width 37 height 7
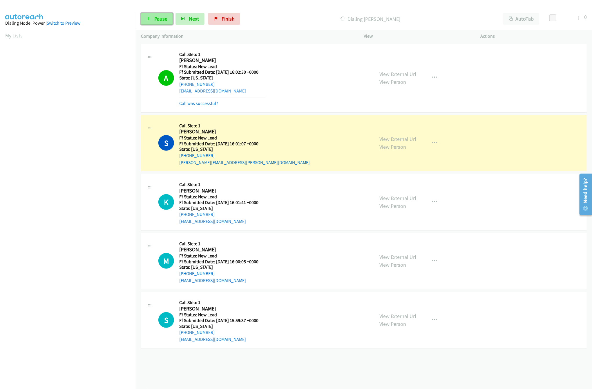
click at [142, 24] on link "Pause" at bounding box center [157, 19] width 32 height 12
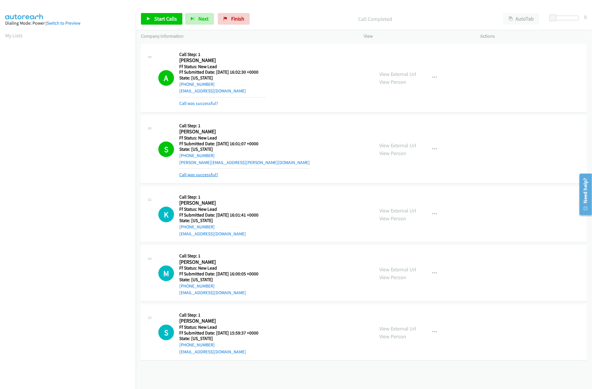
click at [213, 176] on link "Call was successful?" at bounding box center [198, 175] width 39 height 6
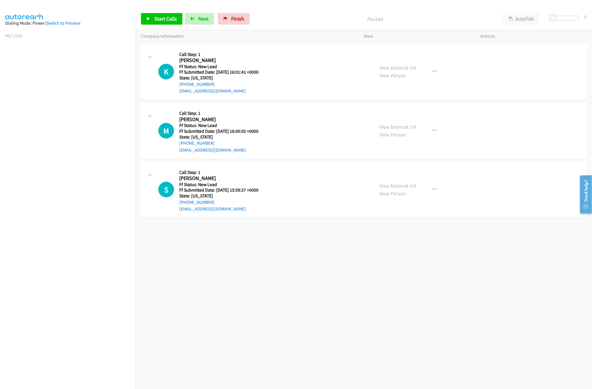
click at [247, 251] on div "[PHONE_NUMBER] Call failed - Please reload the list and try again The Callbar F…" at bounding box center [364, 215] width 456 height 347
click at [166, 20] on span "Start Calls" at bounding box center [165, 18] width 23 height 7
click at [400, 186] on link "View External Url" at bounding box center [398, 185] width 37 height 7
click at [405, 126] on link "View External Url" at bounding box center [398, 127] width 37 height 7
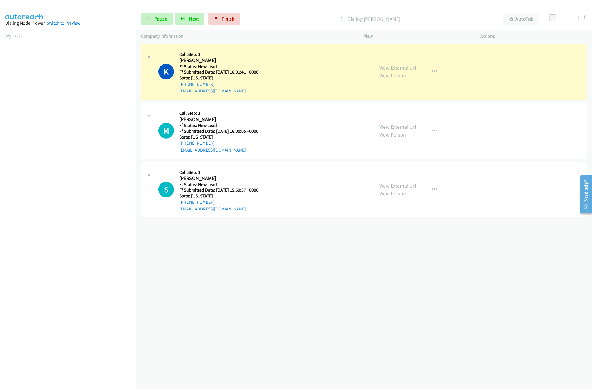
click at [351, 295] on div "[PHONE_NUMBER] Call failed - Please reload the list and try again The Callbar F…" at bounding box center [364, 215] width 456 height 347
click at [560, 16] on div at bounding box center [565, 18] width 27 height 5
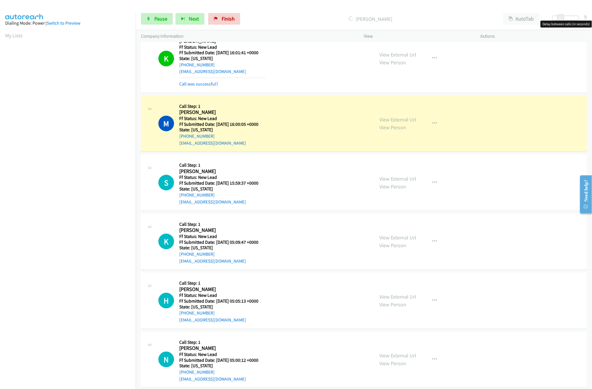
scroll to position [30, 0]
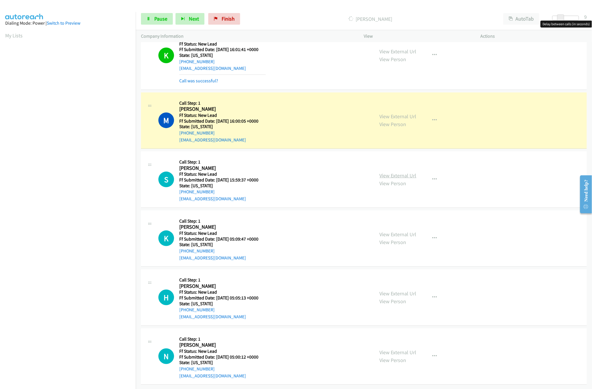
click at [390, 172] on link "View External Url" at bounding box center [398, 175] width 37 height 7
click at [399, 231] on link "View External Url" at bounding box center [398, 234] width 37 height 7
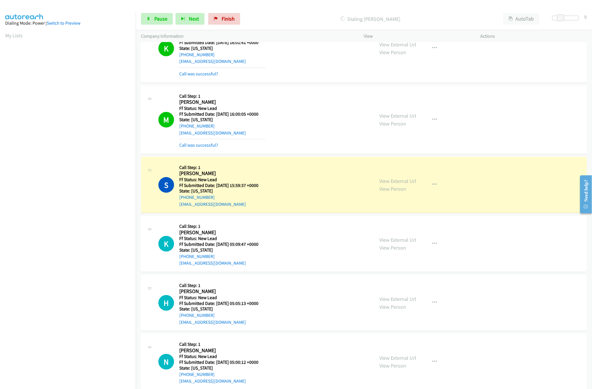
scroll to position [42, 0]
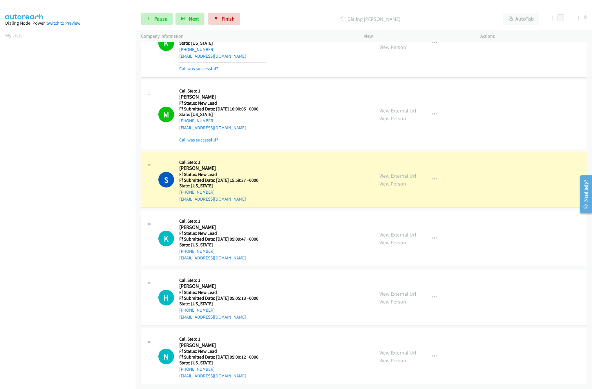
click at [401, 291] on link "View External Url" at bounding box center [398, 294] width 37 height 7
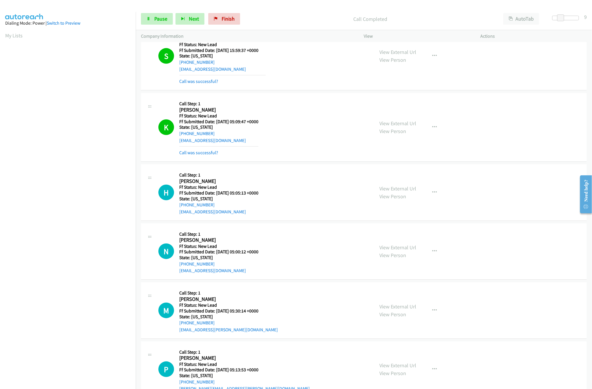
scroll to position [245, 0]
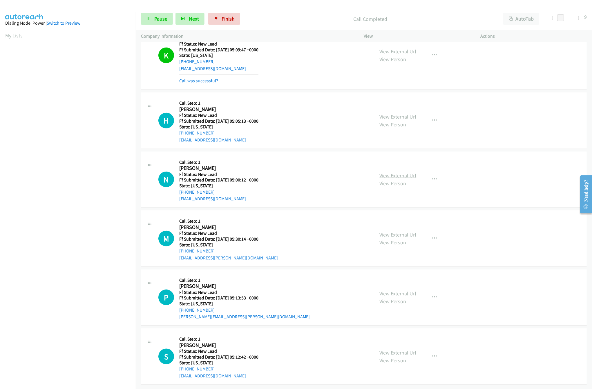
click at [408, 172] on link "View External Url" at bounding box center [398, 175] width 37 height 7
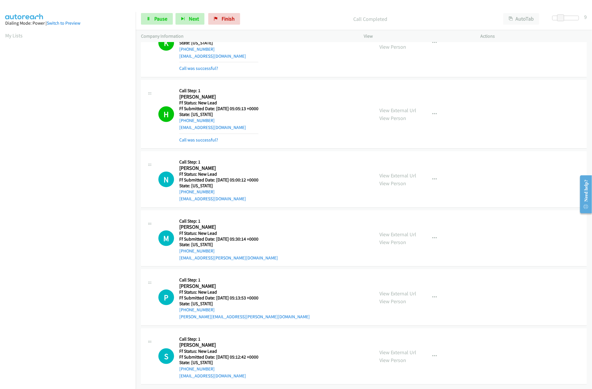
scroll to position [257, 0]
click at [387, 231] on link "View External Url" at bounding box center [398, 234] width 37 height 7
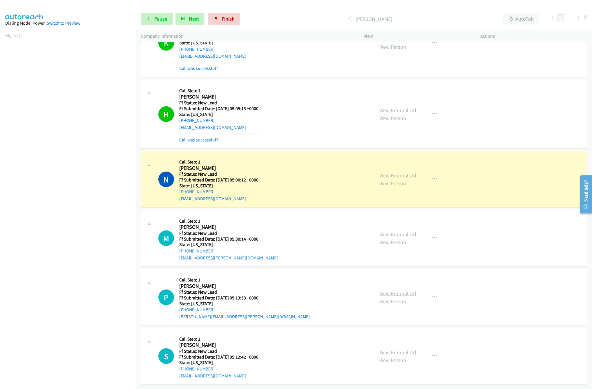
click at [391, 290] on link "View External Url" at bounding box center [398, 293] width 37 height 7
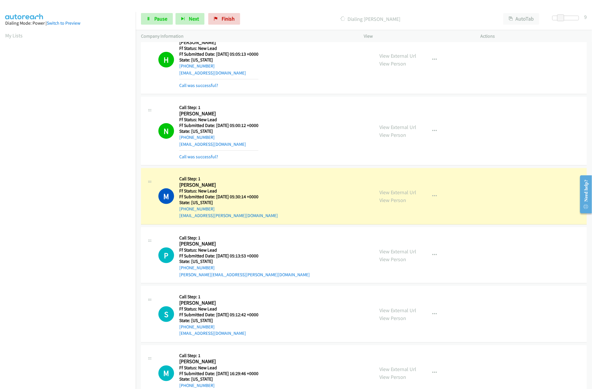
scroll to position [388, 0]
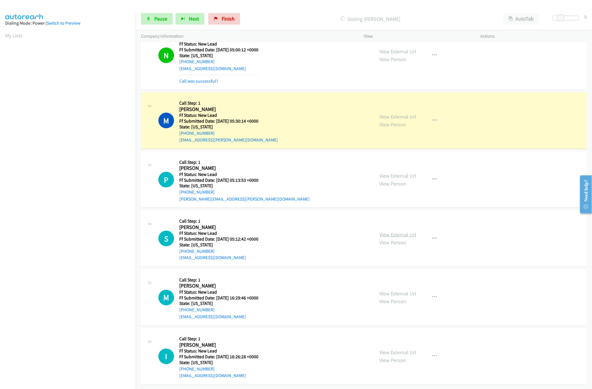
click at [393, 231] on link "View External Url" at bounding box center [398, 234] width 37 height 7
drag, startPoint x: 151, startPoint y: 20, endPoint x: 173, endPoint y: 20, distance: 22.3
click at [151, 20] on link "Pause" at bounding box center [157, 19] width 32 height 12
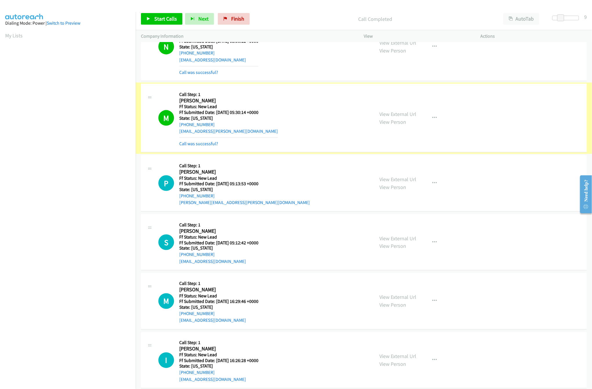
click at [198, 146] on link "Call was successful?" at bounding box center [198, 144] width 39 height 6
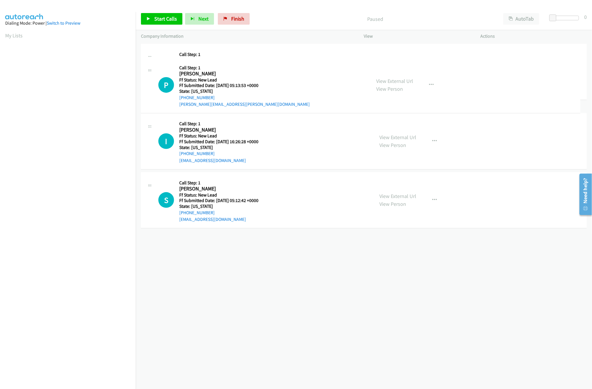
drag, startPoint x: 284, startPoint y: 197, endPoint x: 273, endPoint y: 71, distance: 127.2
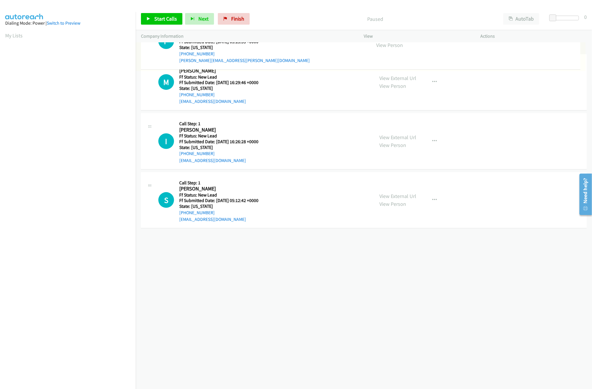
drag, startPoint x: 270, startPoint y: 130, endPoint x: 293, endPoint y: 35, distance: 97.3
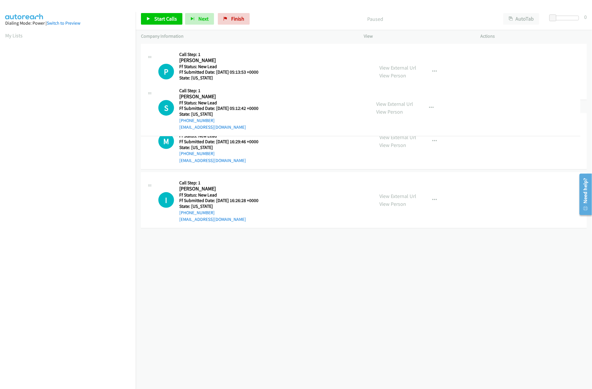
drag, startPoint x: 282, startPoint y: 244, endPoint x: 291, endPoint y: 104, distance: 141.2
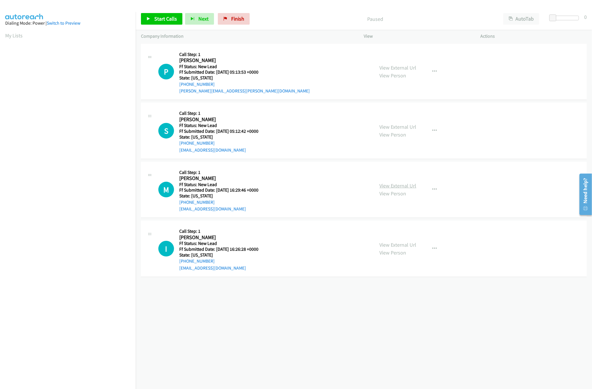
click at [393, 184] on link "View External Url" at bounding box center [398, 185] width 37 height 7
click at [153, 19] on link "Start Calls" at bounding box center [161, 19] width 41 height 12
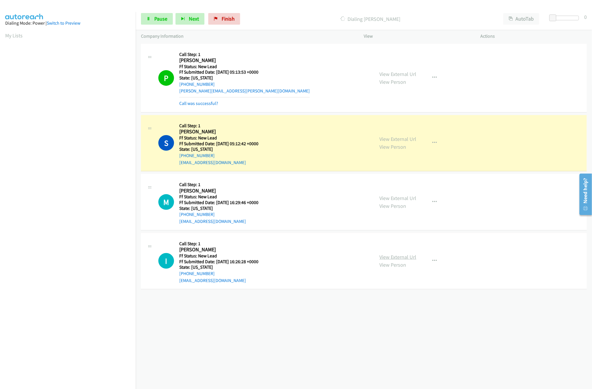
click at [400, 254] on link "View External Url" at bounding box center [398, 257] width 37 height 7
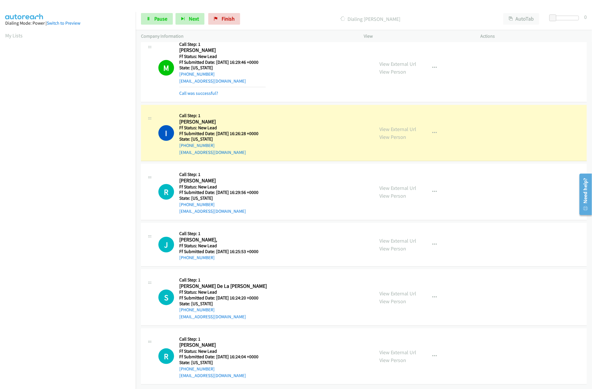
scroll to position [160, 0]
click at [156, 15] on link "Pause" at bounding box center [157, 19] width 32 height 12
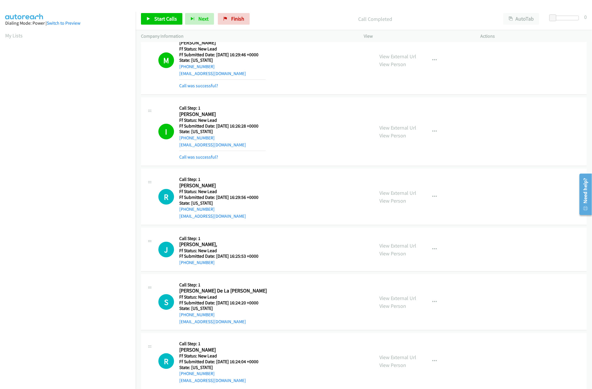
click at [203, 153] on mb0 "Call was successful?" at bounding box center [222, 156] width 86 height 10
click at [197, 161] on div "Call was successful?" at bounding box center [222, 157] width 86 height 7
click at [197, 158] on link "Call was successful?" at bounding box center [198, 157] width 39 height 6
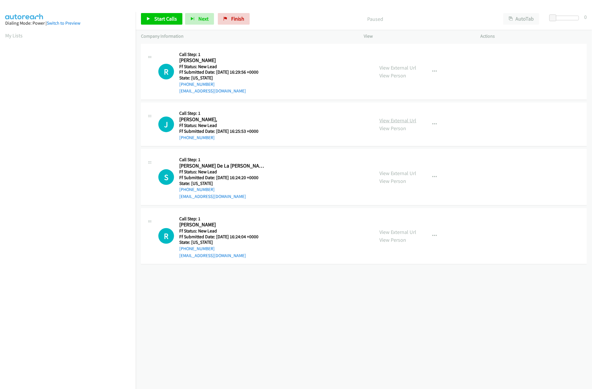
click at [402, 124] on link "View External Url" at bounding box center [398, 120] width 37 height 7
click at [410, 70] on link "View External Url" at bounding box center [398, 67] width 37 height 7
click at [389, 171] on link "View External Url" at bounding box center [398, 173] width 37 height 7
click at [166, 17] on span "Start Calls" at bounding box center [165, 18] width 23 height 7
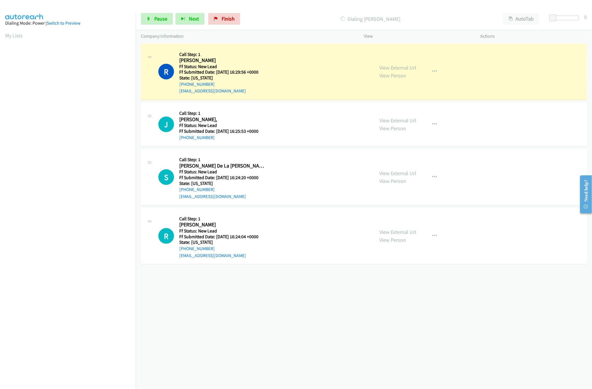
click at [390, 228] on div "View External Url View Person" at bounding box center [398, 236] width 37 height 16
click at [390, 229] on link "View External Url" at bounding box center [398, 232] width 37 height 7
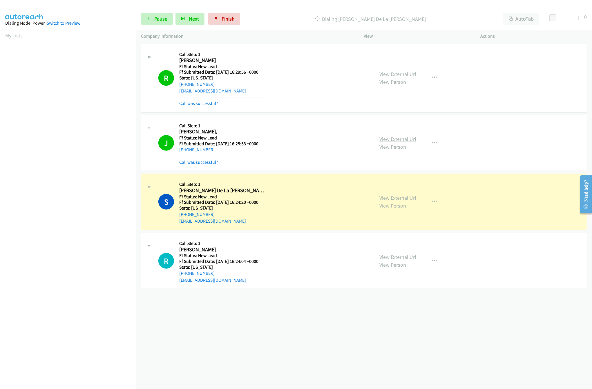
click at [396, 140] on link "View External Url" at bounding box center [398, 139] width 37 height 7
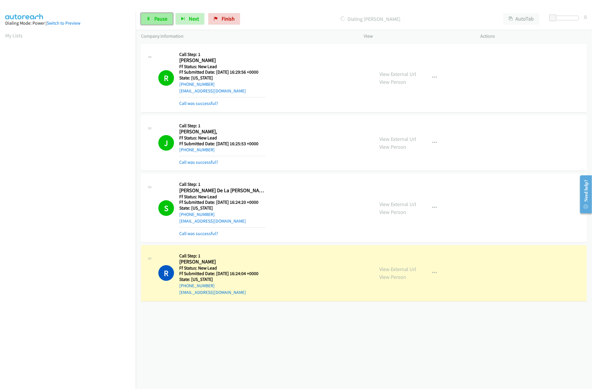
click at [153, 21] on link "Pause" at bounding box center [157, 19] width 32 height 12
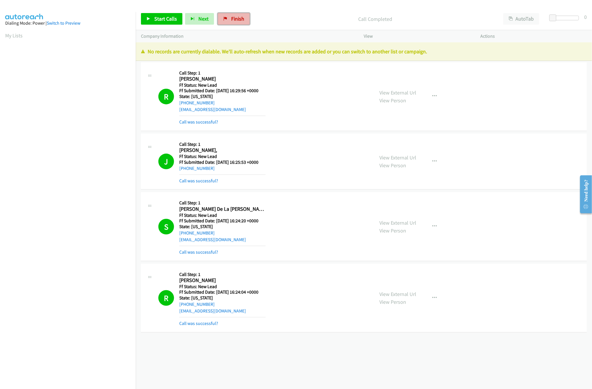
click at [242, 19] on span "Finish" at bounding box center [237, 18] width 13 height 7
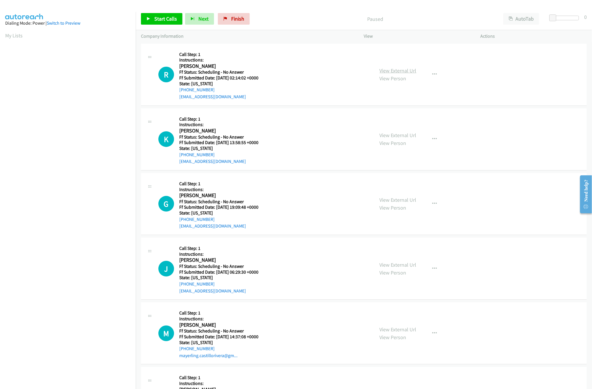
click at [402, 73] on link "View External Url" at bounding box center [398, 70] width 37 height 7
click at [152, 23] on link "Start Calls" at bounding box center [161, 19] width 41 height 12
click at [392, 133] on link "View External Url" at bounding box center [398, 135] width 37 height 7
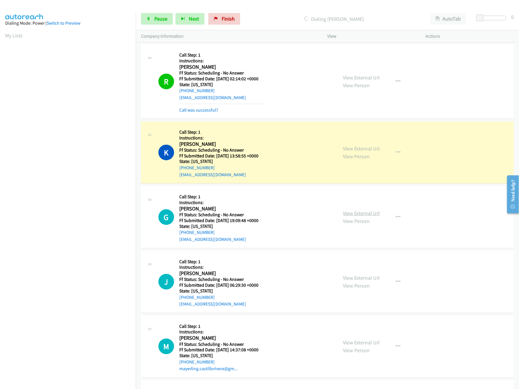
click at [354, 211] on link "View External Url" at bounding box center [361, 213] width 37 height 7
click at [353, 215] on link "View External Url" at bounding box center [361, 213] width 37 height 7
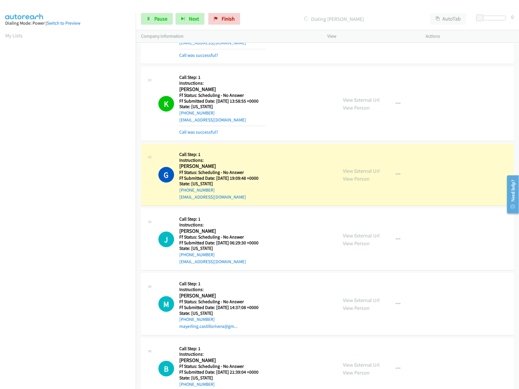
scroll to position [116, 0]
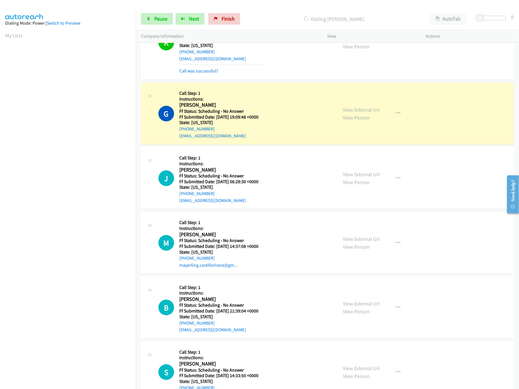
click at [350, 179] on div "View External Url View Person" at bounding box center [361, 178] width 37 height 16
click at [355, 176] on link "View External Url" at bounding box center [361, 174] width 37 height 7
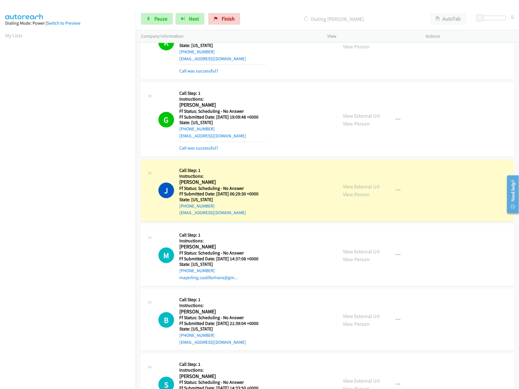
click at [367, 247] on div "View External Url View Person View External Url Email Schedule/Manage Callback …" at bounding box center [390, 255] width 104 height 51
click at [369, 251] on link "View External Url" at bounding box center [361, 251] width 37 height 7
click at [159, 19] on span "Pause" at bounding box center [160, 18] width 13 height 7
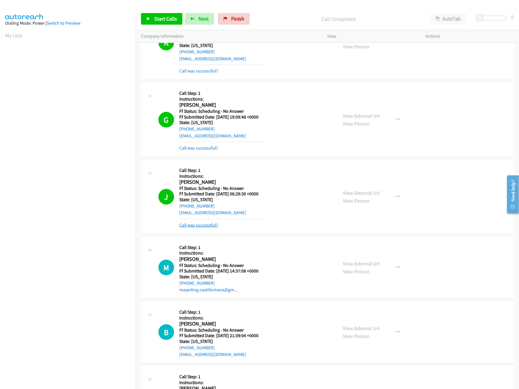
click at [199, 229] on div "Call was successful?" at bounding box center [222, 225] width 86 height 7
click at [199, 224] on link "Call was successful?" at bounding box center [198, 225] width 39 height 6
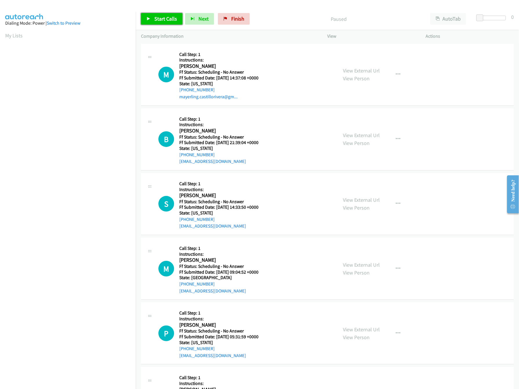
click at [159, 16] on span "Start Calls" at bounding box center [165, 18] width 23 height 7
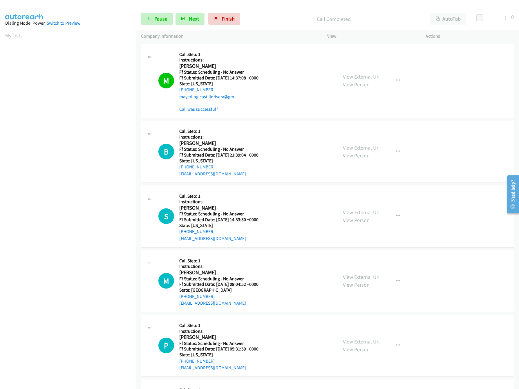
click at [56, 356] on nav "Dialing Mode: Power | Switch to Preview My Lists" at bounding box center [68, 206] width 136 height 389
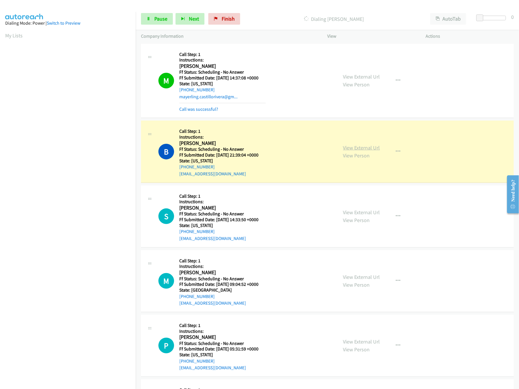
click at [360, 145] on link "View External Url" at bounding box center [361, 147] width 37 height 7
click at [352, 213] on link "View External Url" at bounding box center [361, 212] width 37 height 7
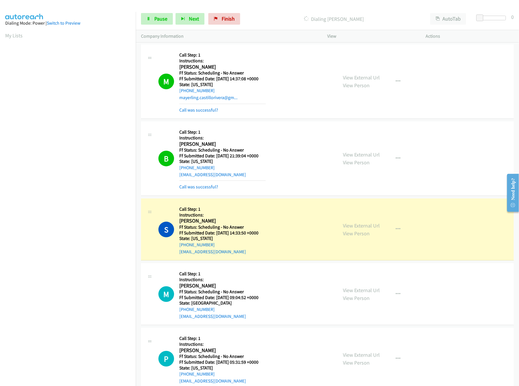
scroll to position [116, 0]
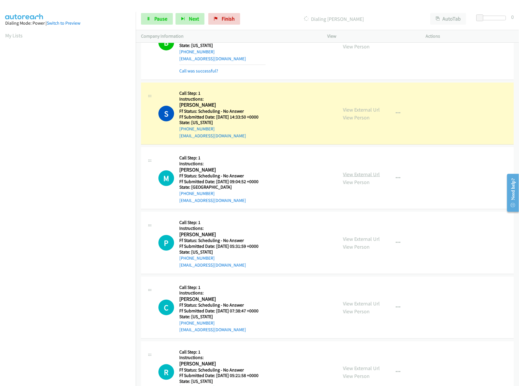
click at [344, 172] on link "View External Url" at bounding box center [361, 174] width 37 height 7
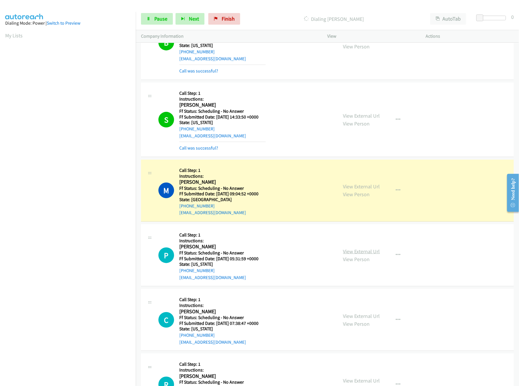
click at [356, 251] on link "View External Url" at bounding box center [361, 251] width 37 height 7
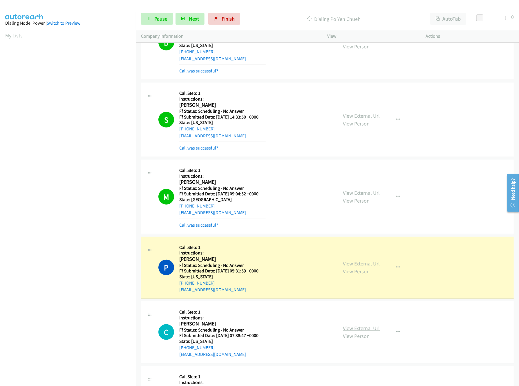
click at [364, 331] on link "View External Url" at bounding box center [361, 328] width 37 height 7
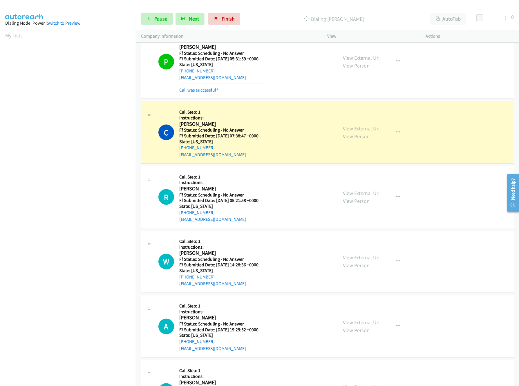
scroll to position [348, 0]
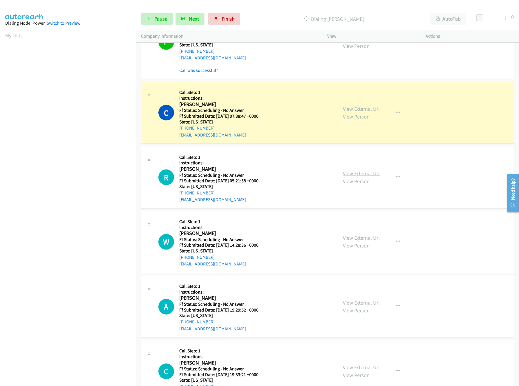
click at [343, 173] on link "View External Url" at bounding box center [361, 173] width 37 height 7
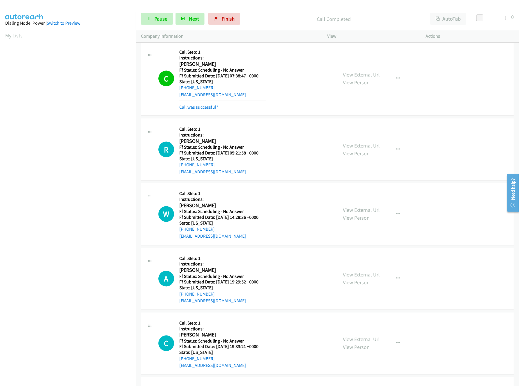
scroll to position [406, 0]
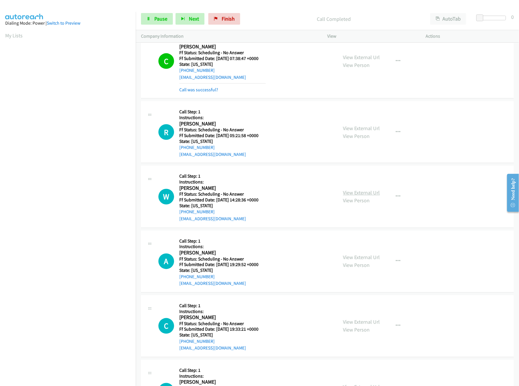
click at [353, 196] on link "View External Url" at bounding box center [361, 193] width 37 height 7
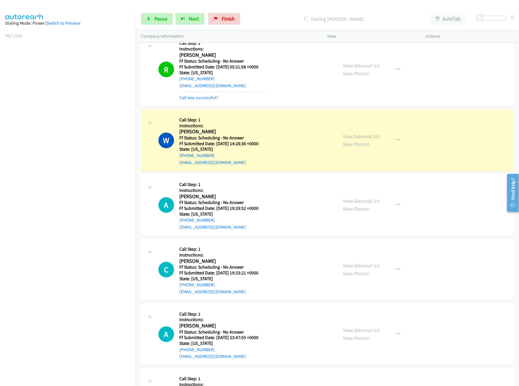
scroll to position [522, 0]
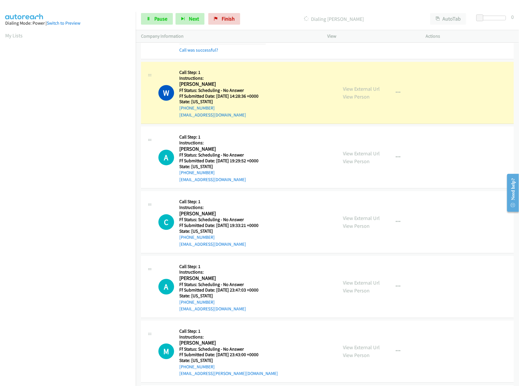
click at [339, 152] on div "View External Url View Person View External Url Email Schedule/Manage Callback …" at bounding box center [390, 157] width 104 height 51
click at [352, 161] on link "View Person" at bounding box center [356, 161] width 27 height 7
click at [363, 153] on link "View External Url" at bounding box center [361, 153] width 37 height 7
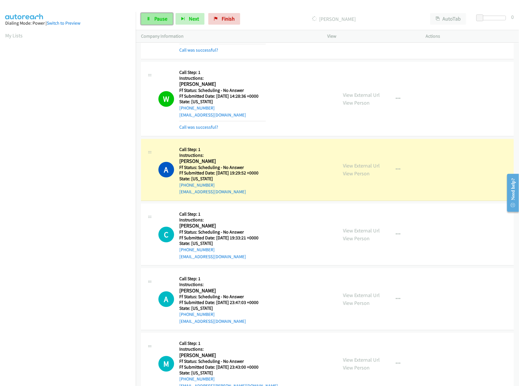
click at [157, 15] on link "Pause" at bounding box center [157, 19] width 32 height 12
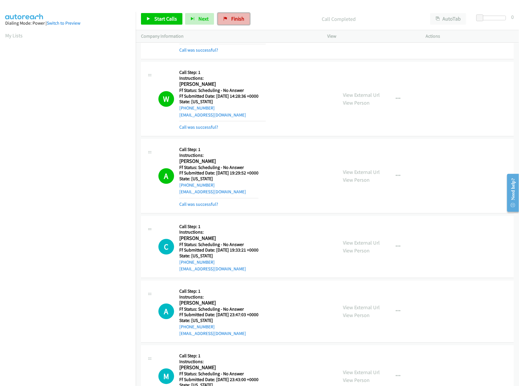
click at [245, 21] on link "Finish" at bounding box center [234, 19] width 32 height 12
click at [291, 28] on div "Start Calls Pause Next Finish Call Completed AutoTab AutoTab 0" at bounding box center [327, 19] width 383 height 22
